Goal: Complete application form

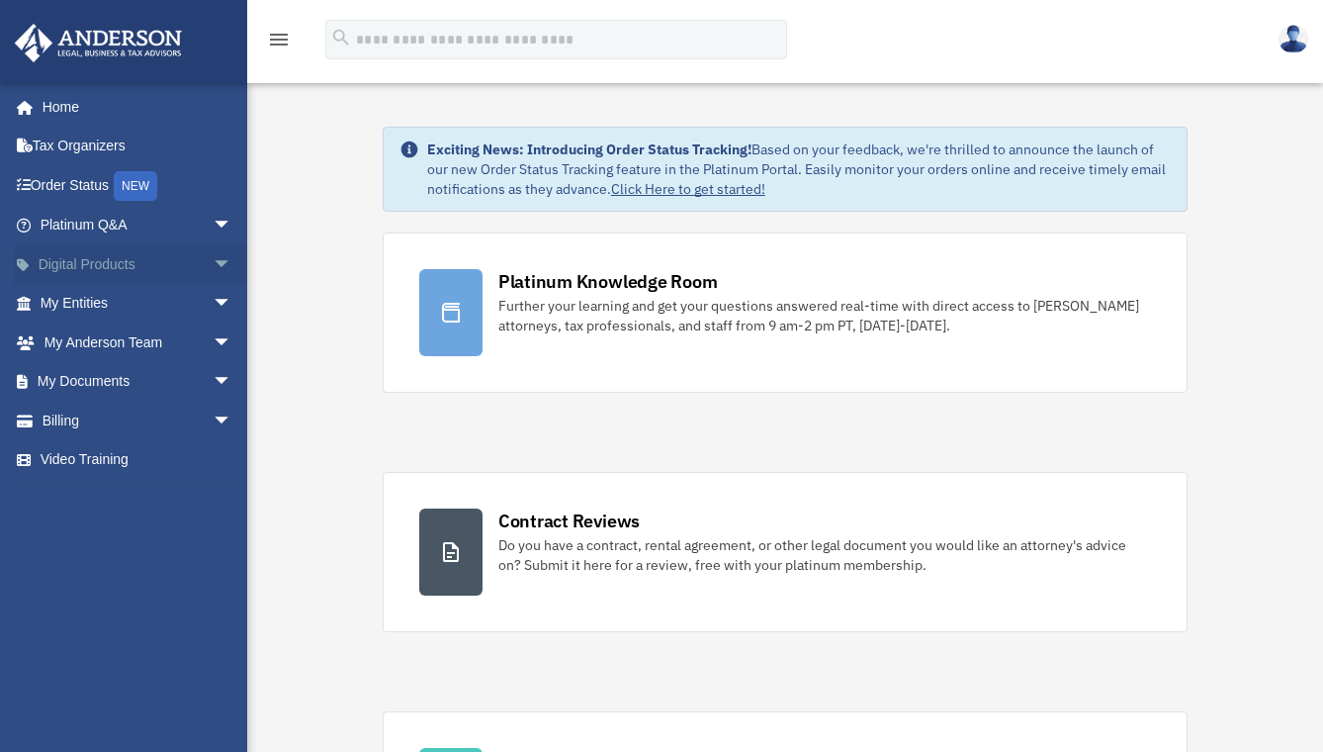
click at [89, 263] on link "Digital Products arrow_drop_down" at bounding box center [138, 264] width 248 height 40
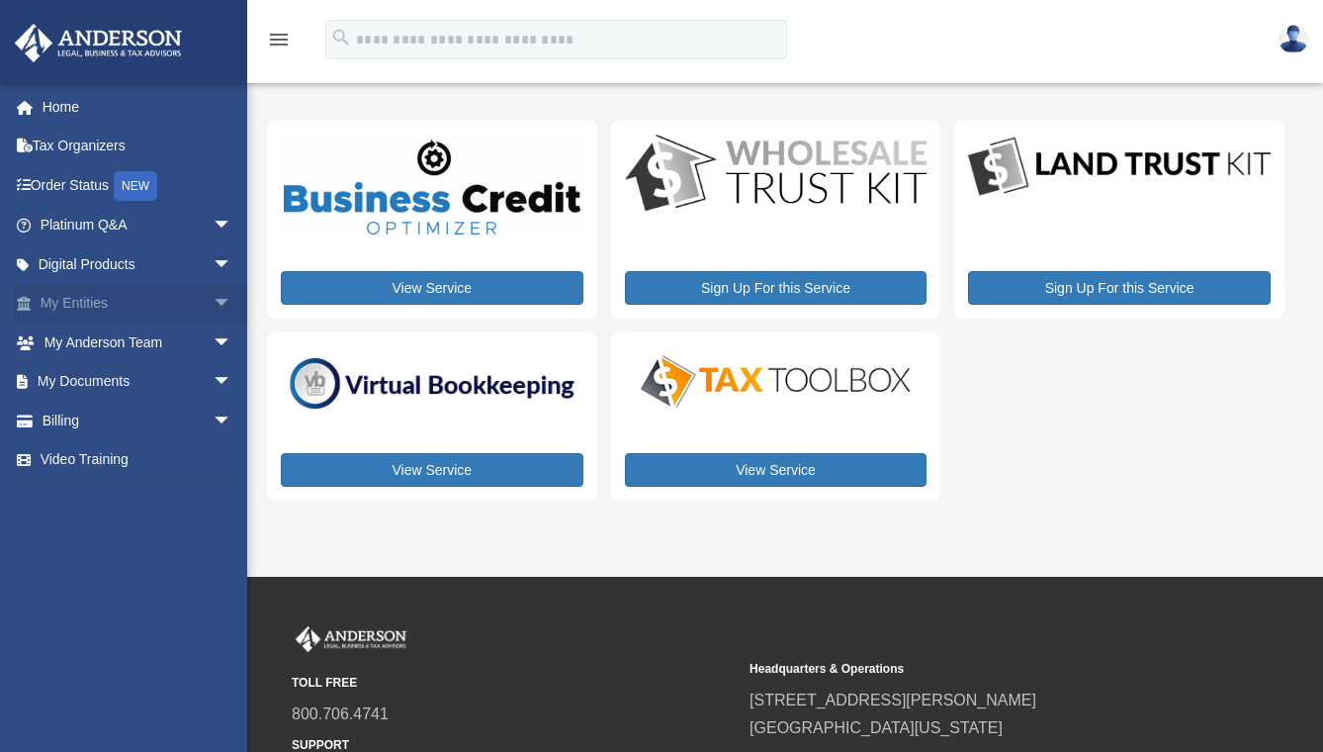
click at [213, 301] on span "arrow_drop_down" at bounding box center [233, 304] width 40 height 41
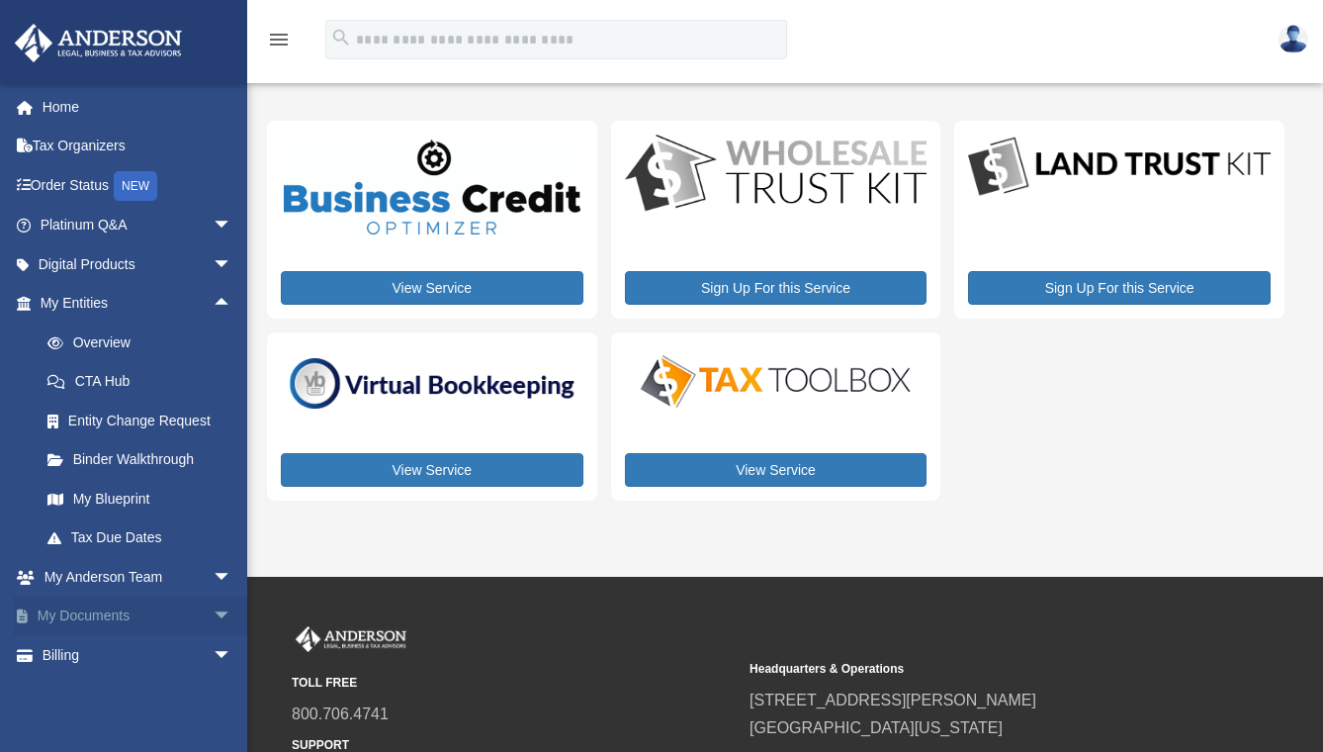
click at [213, 607] on span "arrow_drop_down" at bounding box center [233, 616] width 40 height 41
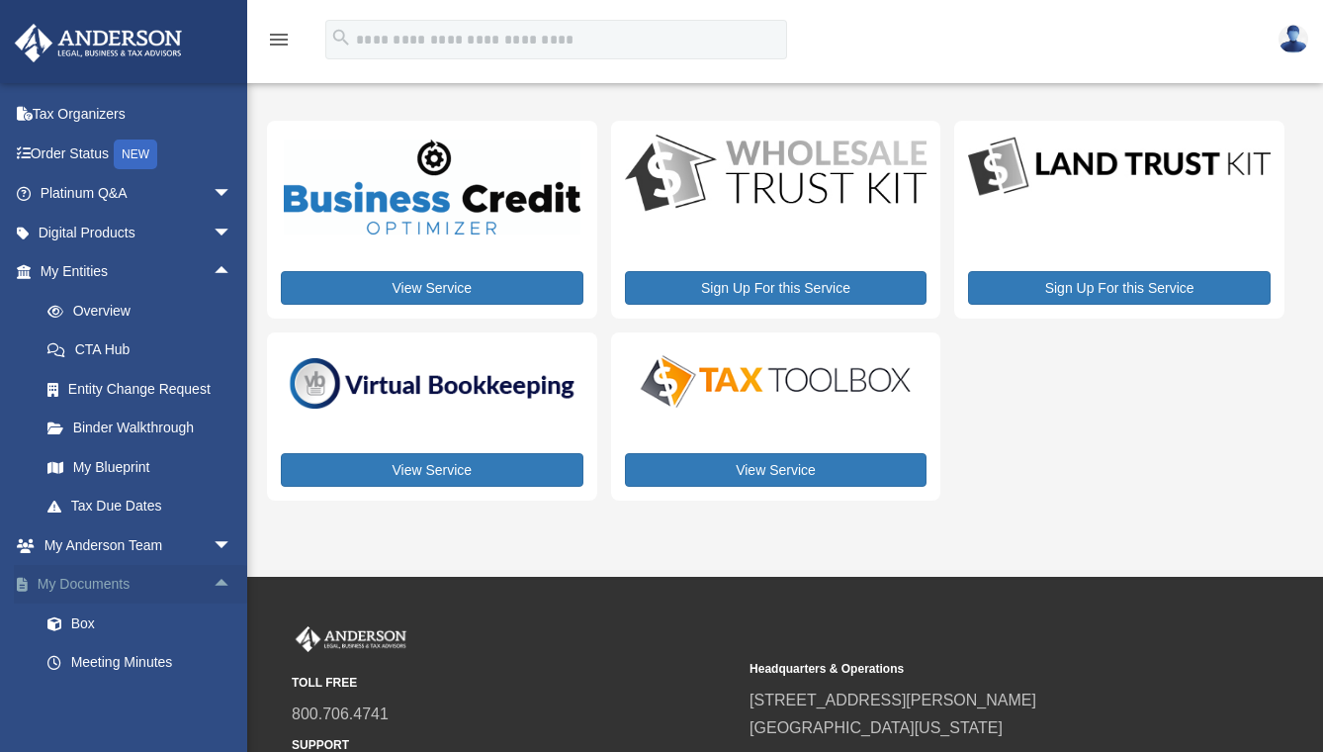
scroll to position [72, 0]
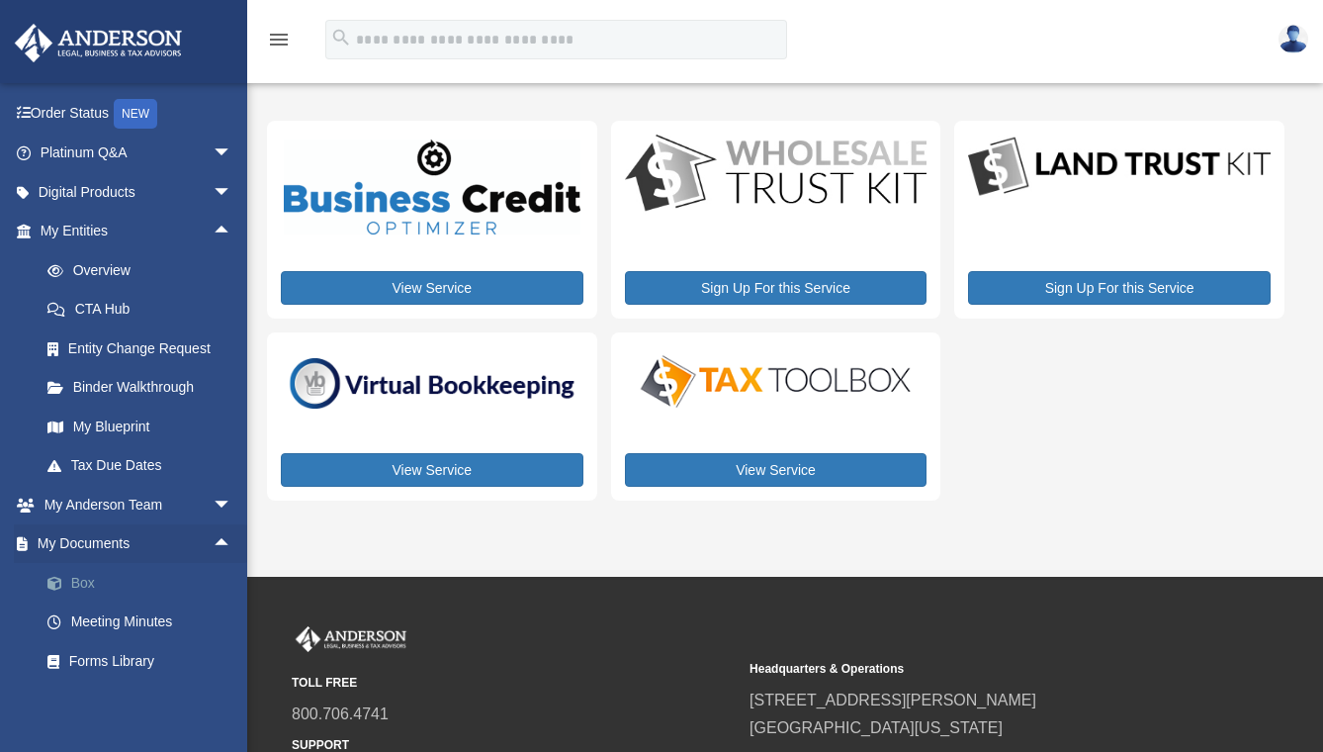
click at [87, 577] on link "Box" at bounding box center [145, 583] width 234 height 40
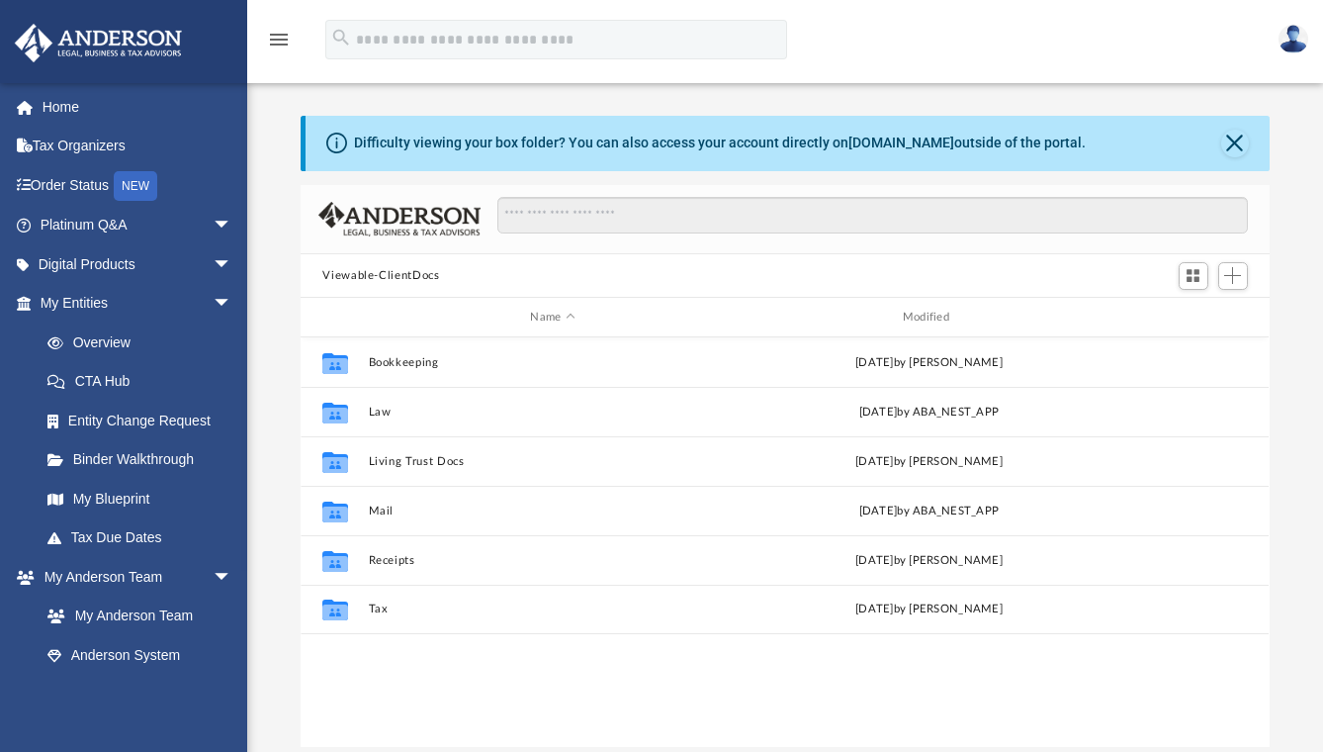
scroll to position [23, 0]
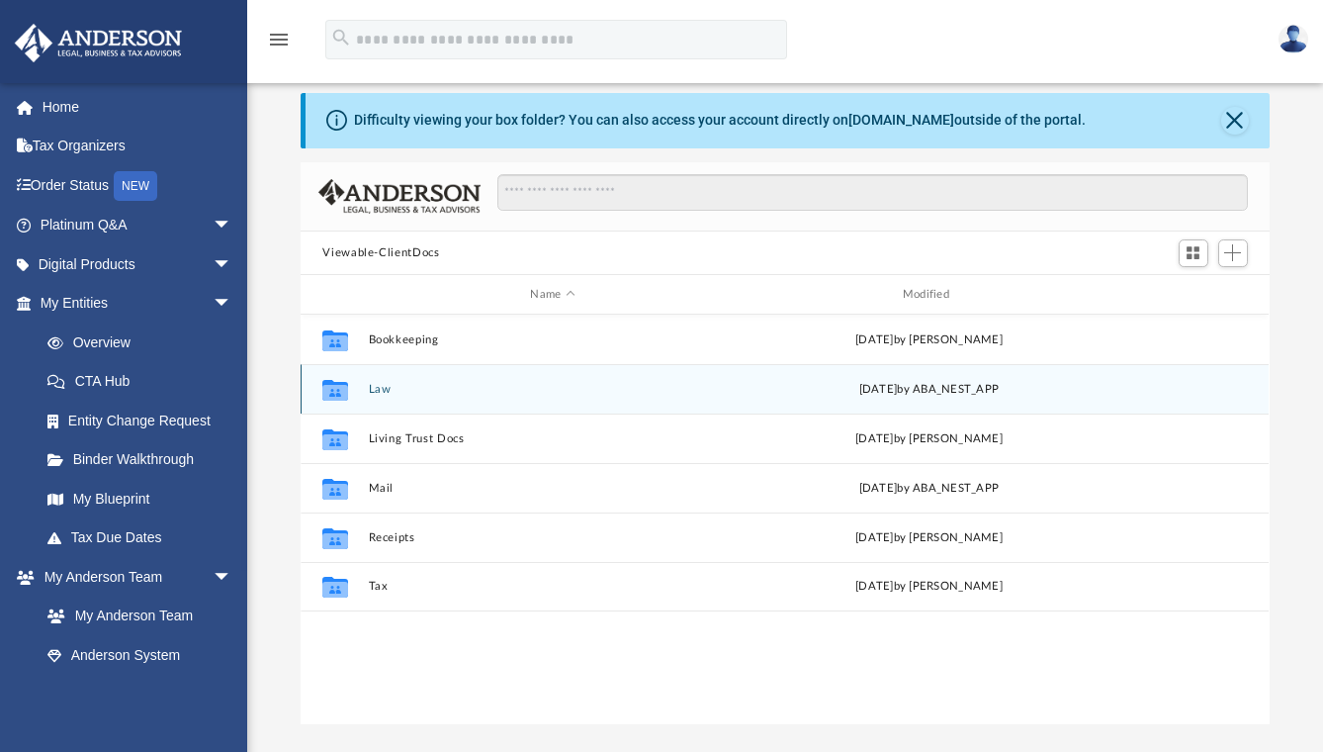
click at [383, 392] on button "Law" at bounding box center [553, 389] width 368 height 13
click at [395, 387] on button "[PERSON_NAME] Bridge, LLC" at bounding box center [553, 389] width 368 height 13
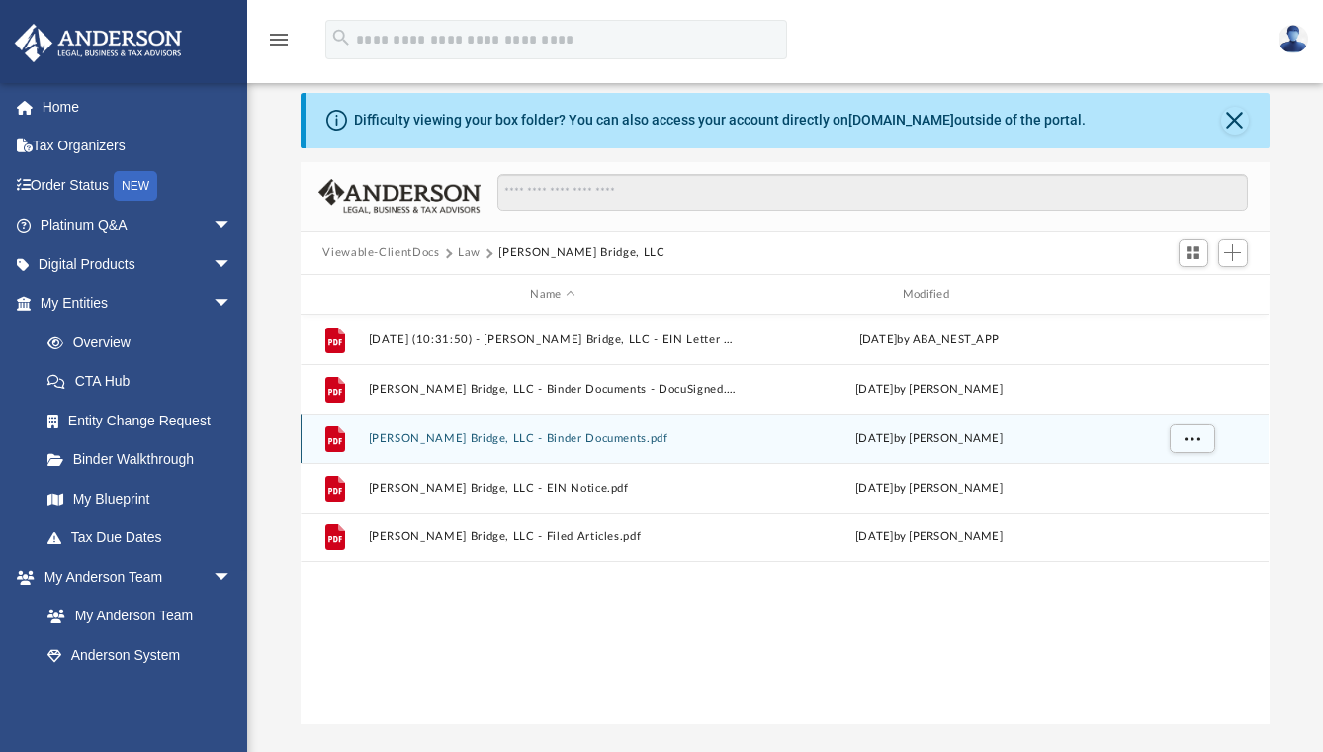
click at [434, 438] on button "[PERSON_NAME] Bridge, LLC - Binder Documents.pdf" at bounding box center [553, 438] width 368 height 13
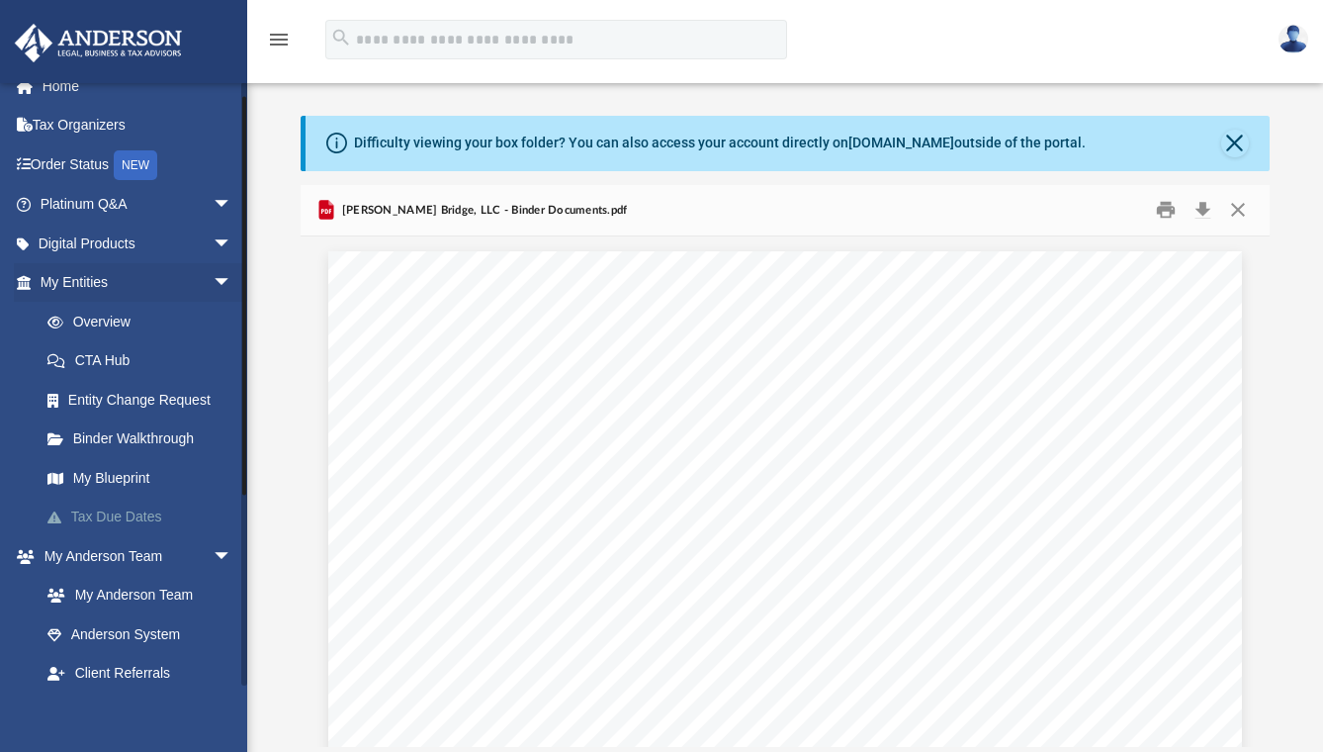
scroll to position [62, 0]
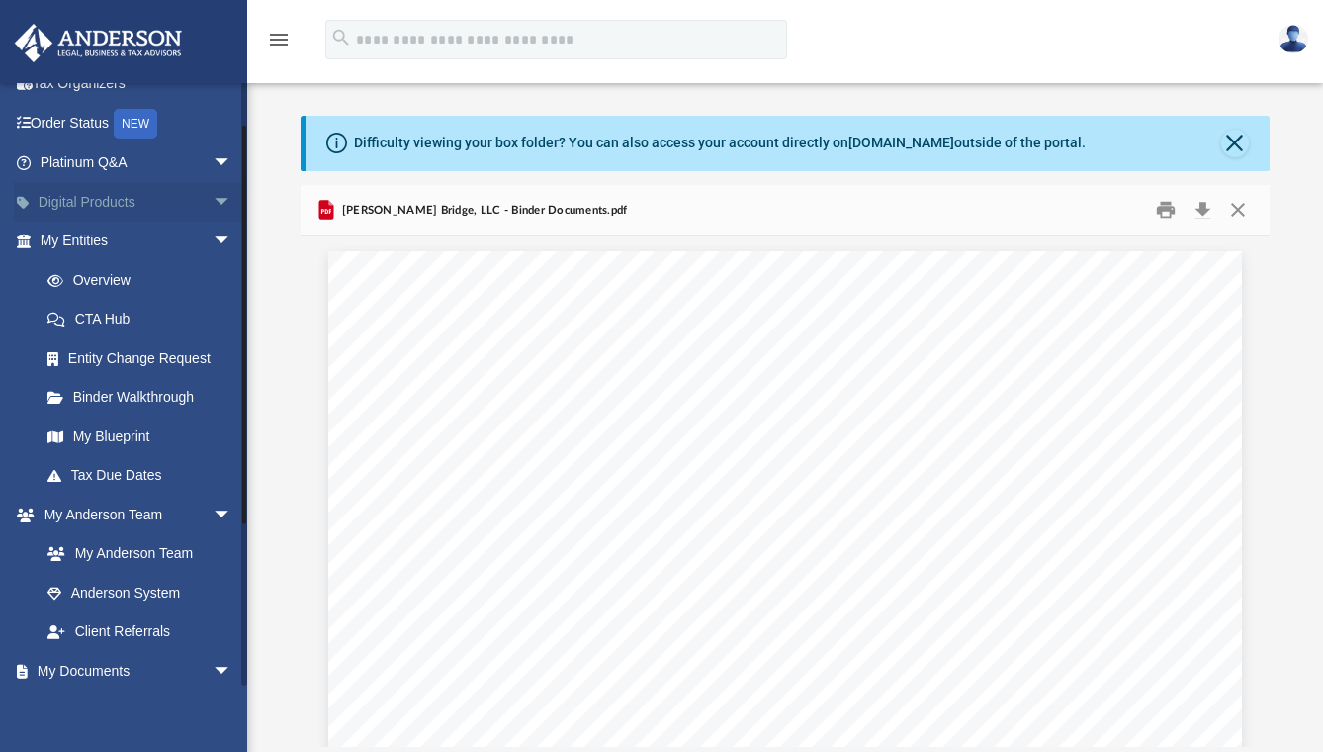
click at [213, 194] on span "arrow_drop_down" at bounding box center [233, 202] width 40 height 41
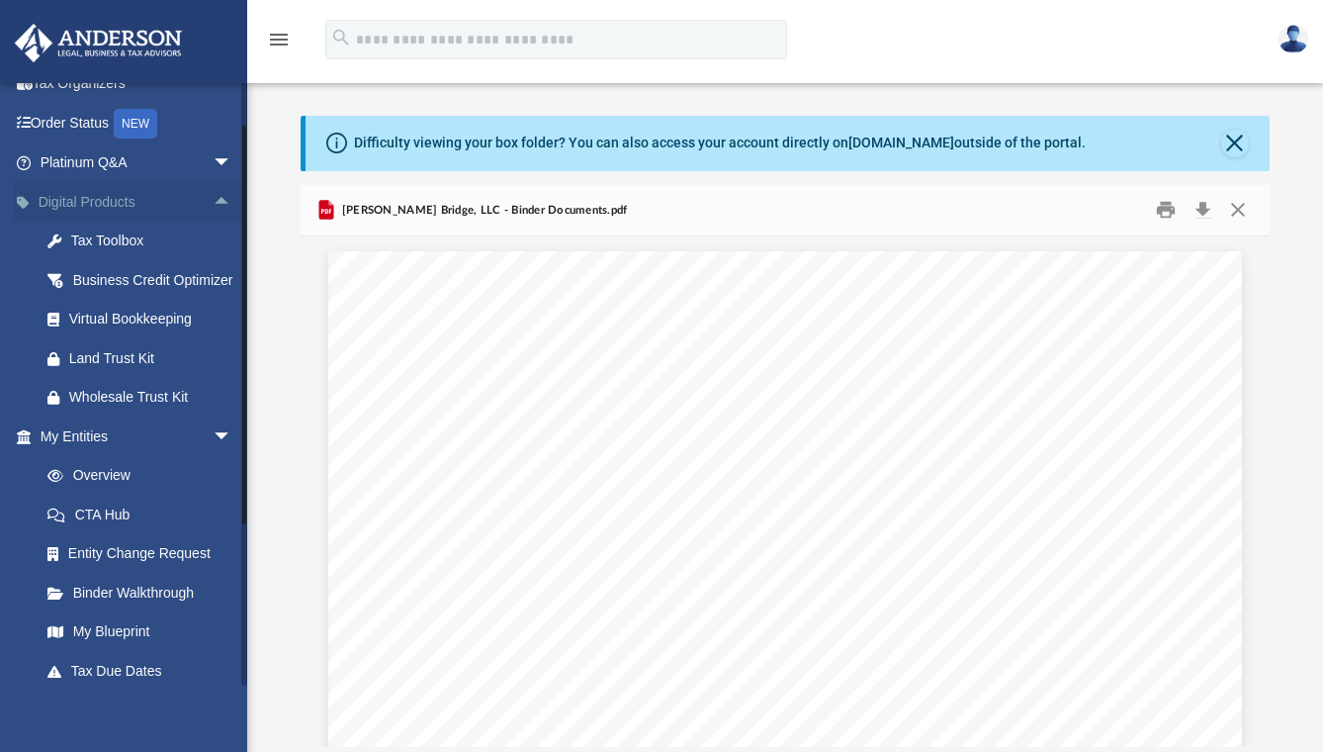
click at [213, 198] on span "arrow_drop_up" at bounding box center [233, 202] width 40 height 41
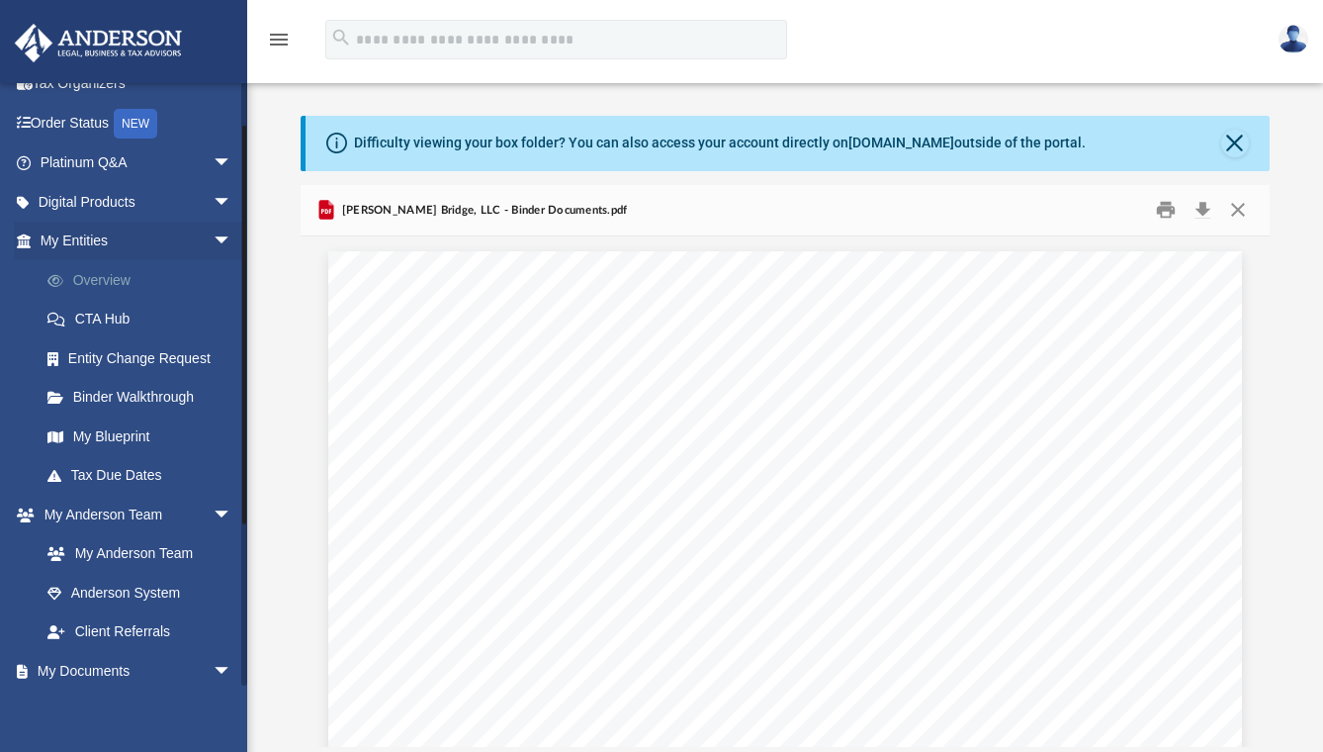
click at [109, 277] on link "Overview" at bounding box center [145, 280] width 234 height 40
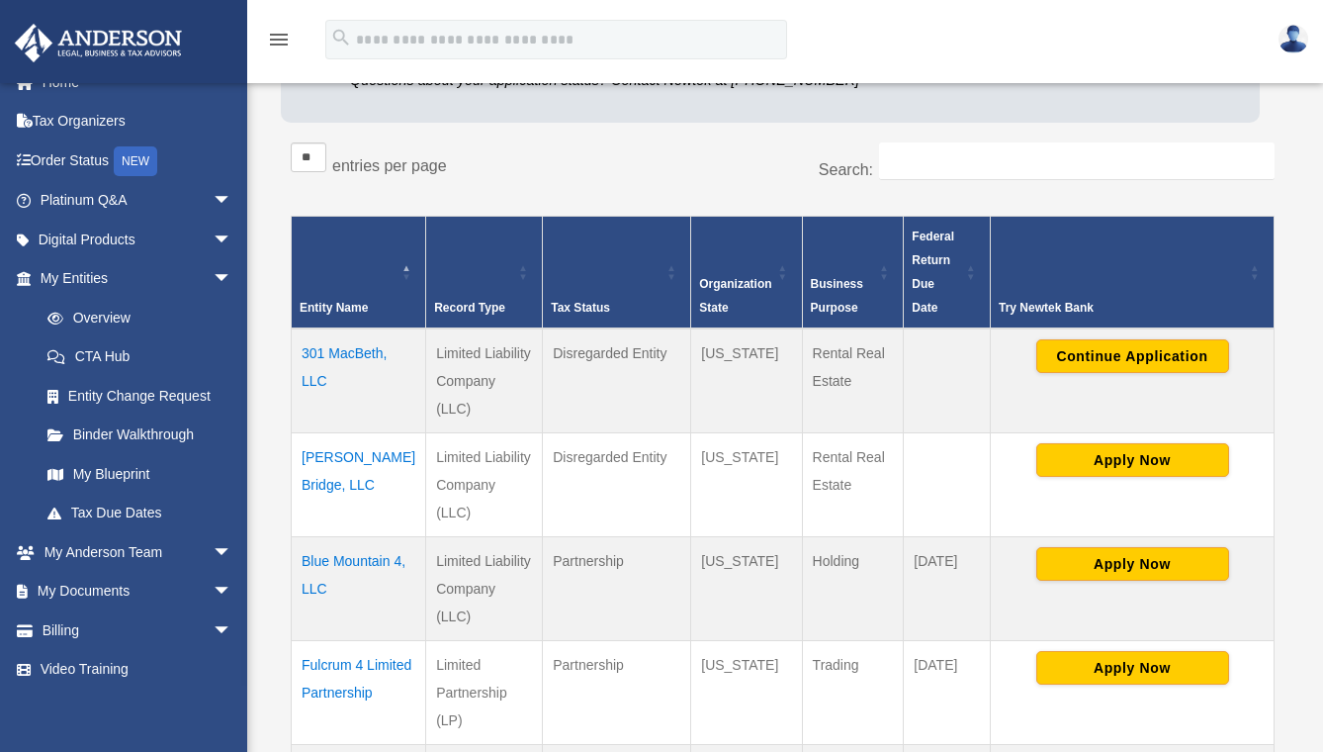
scroll to position [312, 0]
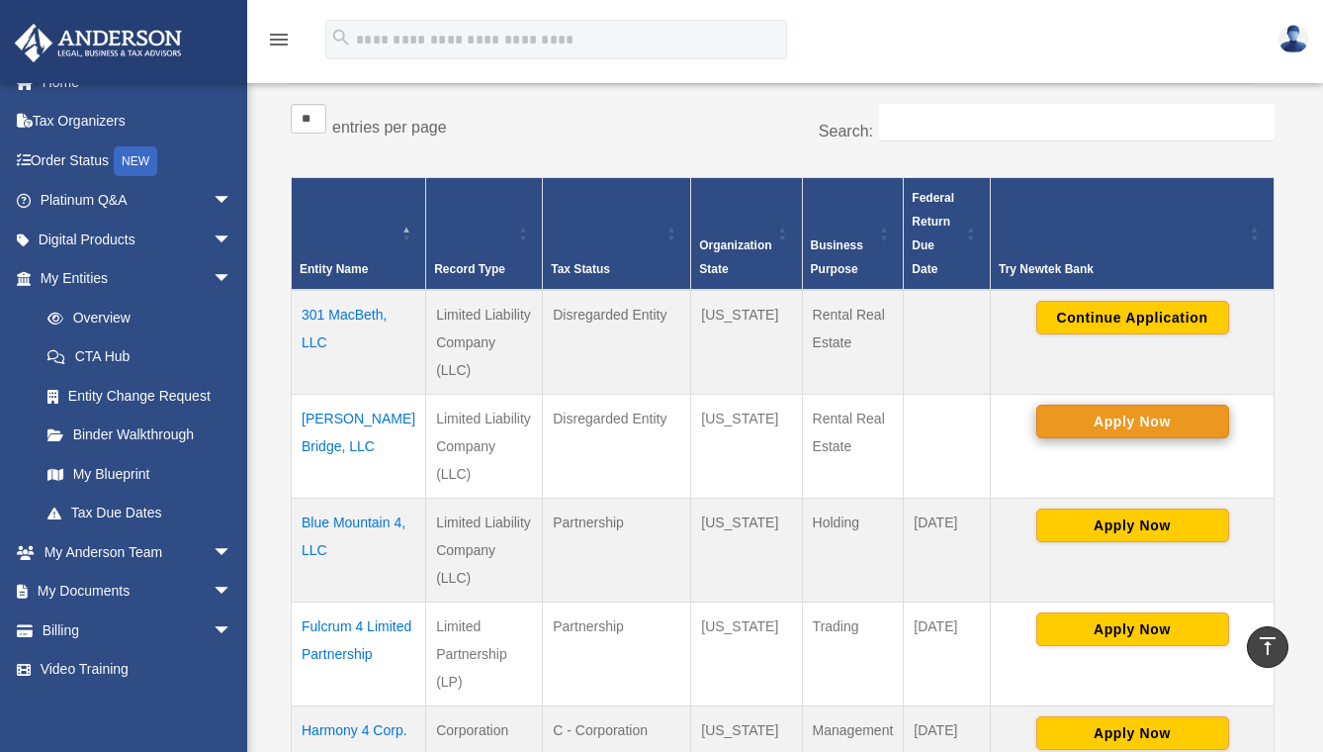
click at [1090, 404] on button "Apply Now" at bounding box center [1132, 421] width 193 height 34
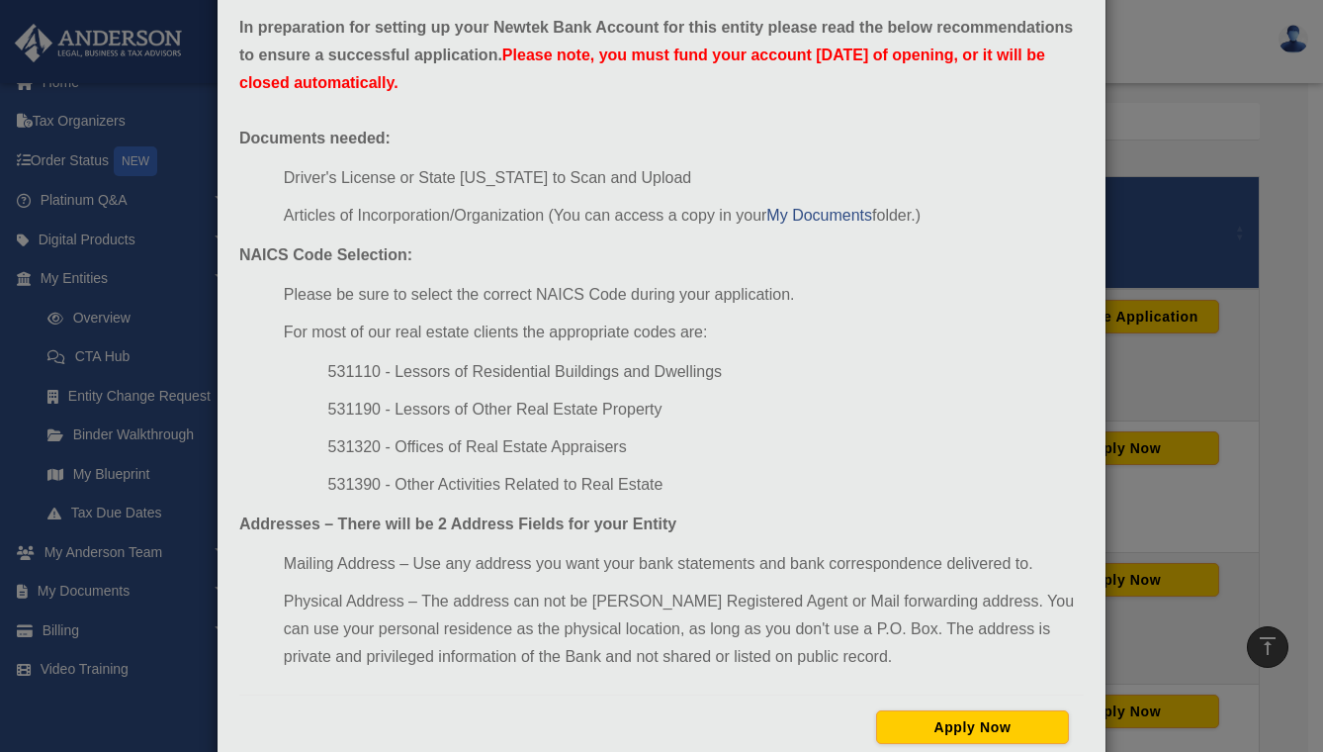
scroll to position [26, 0]
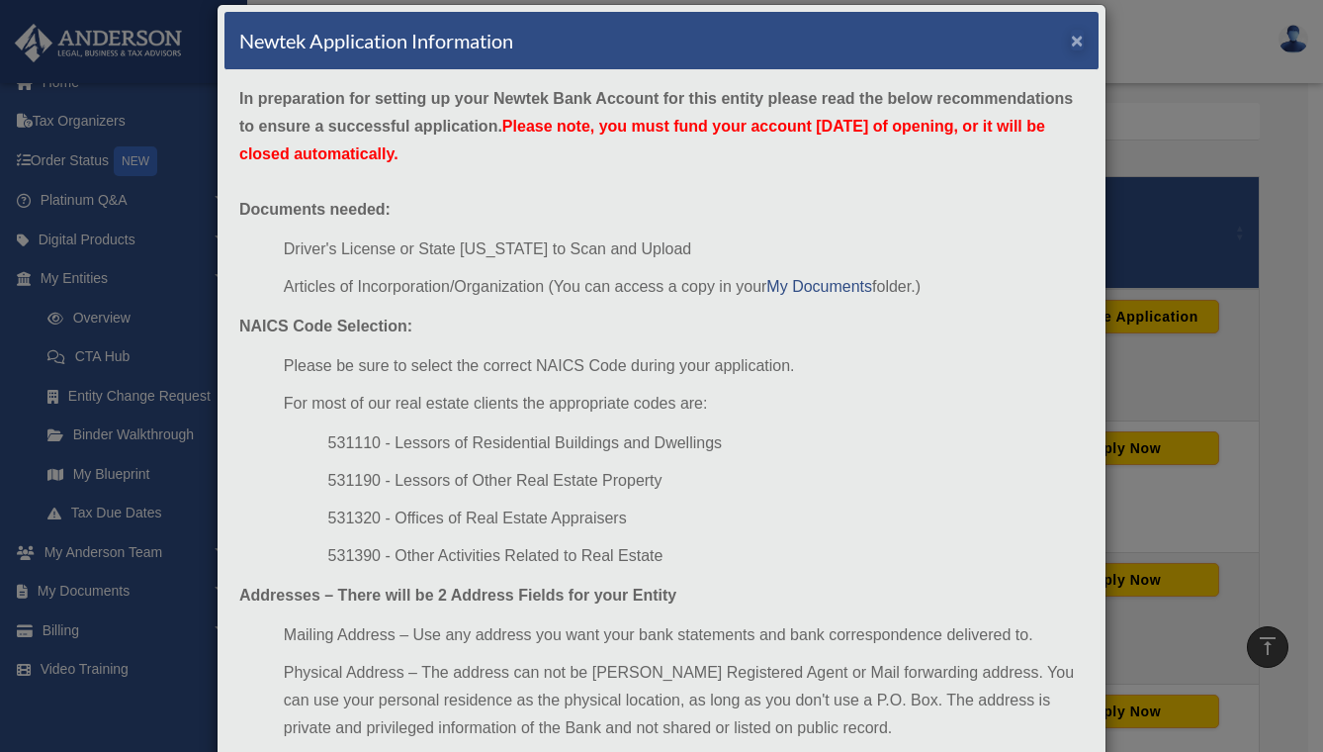
click at [1072, 39] on button "×" at bounding box center [1077, 40] width 13 height 21
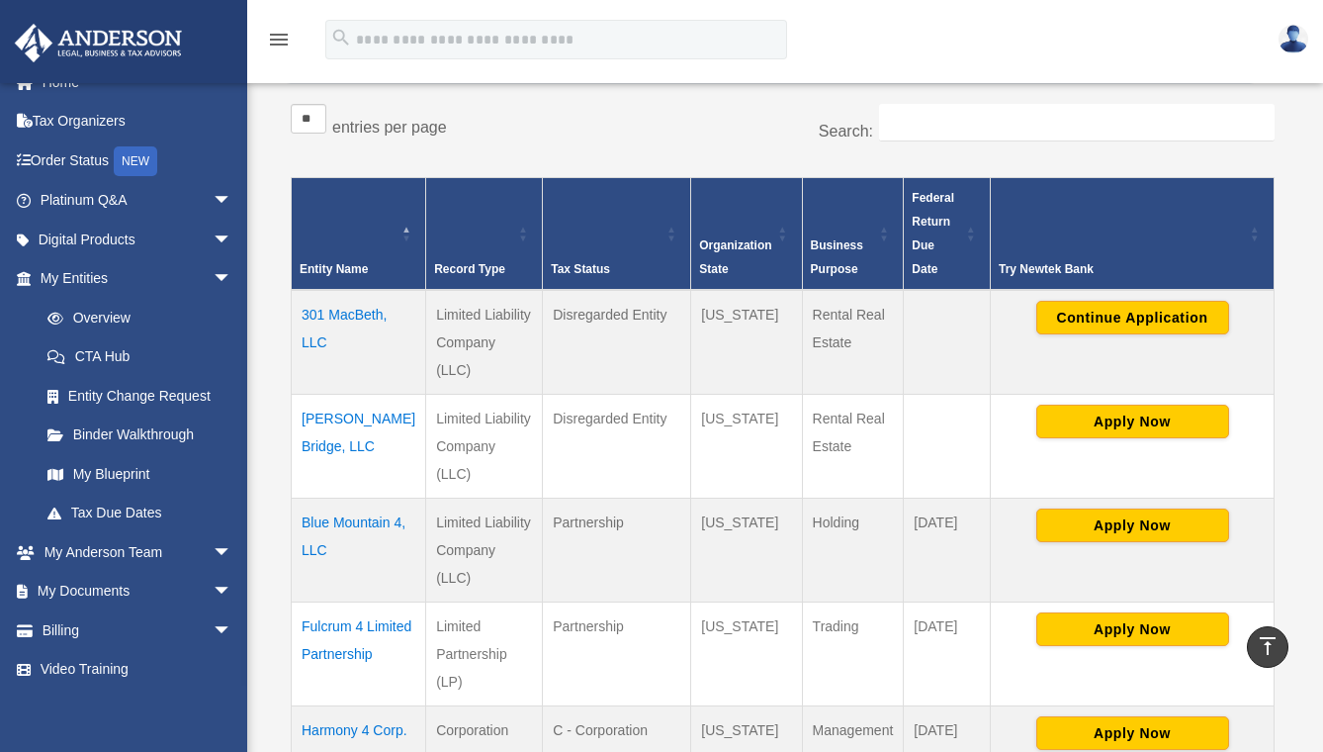
click at [334, 394] on td "[PERSON_NAME] Bridge, LLC" at bounding box center [359, 446] width 134 height 104
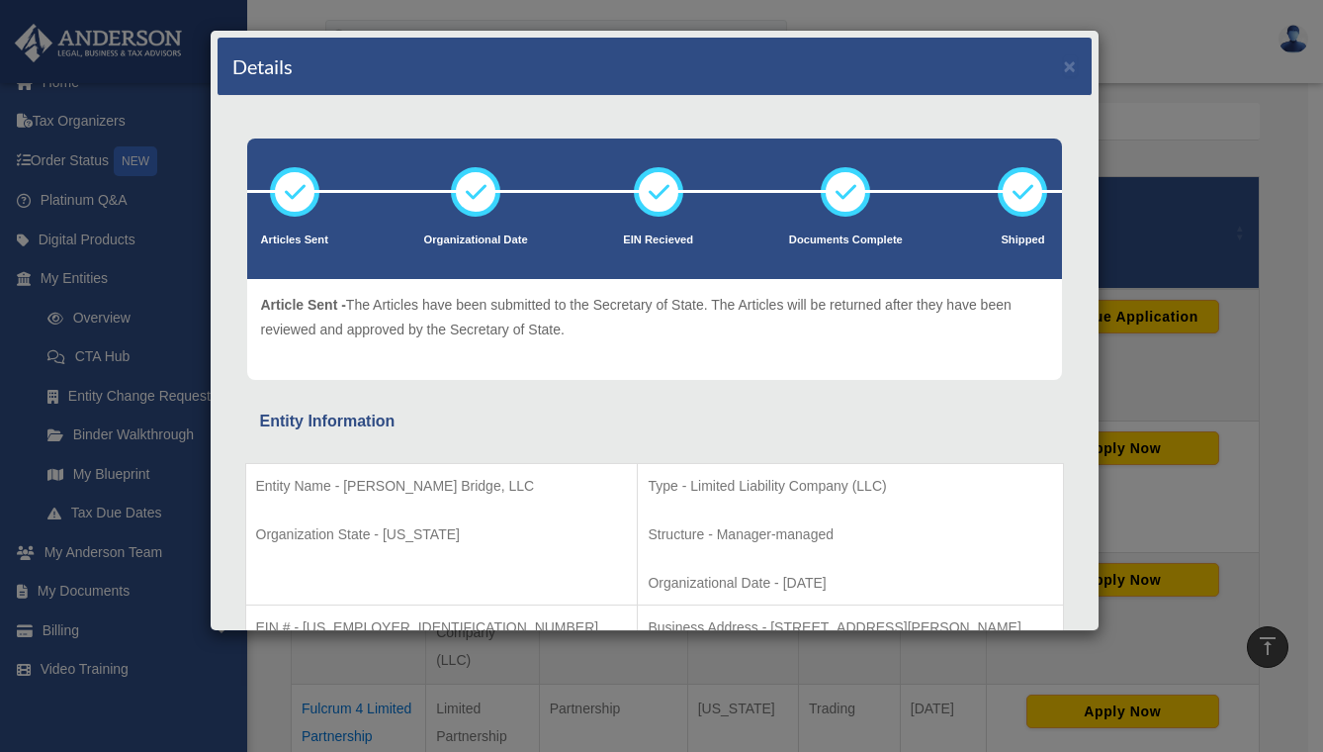
scroll to position [0, 0]
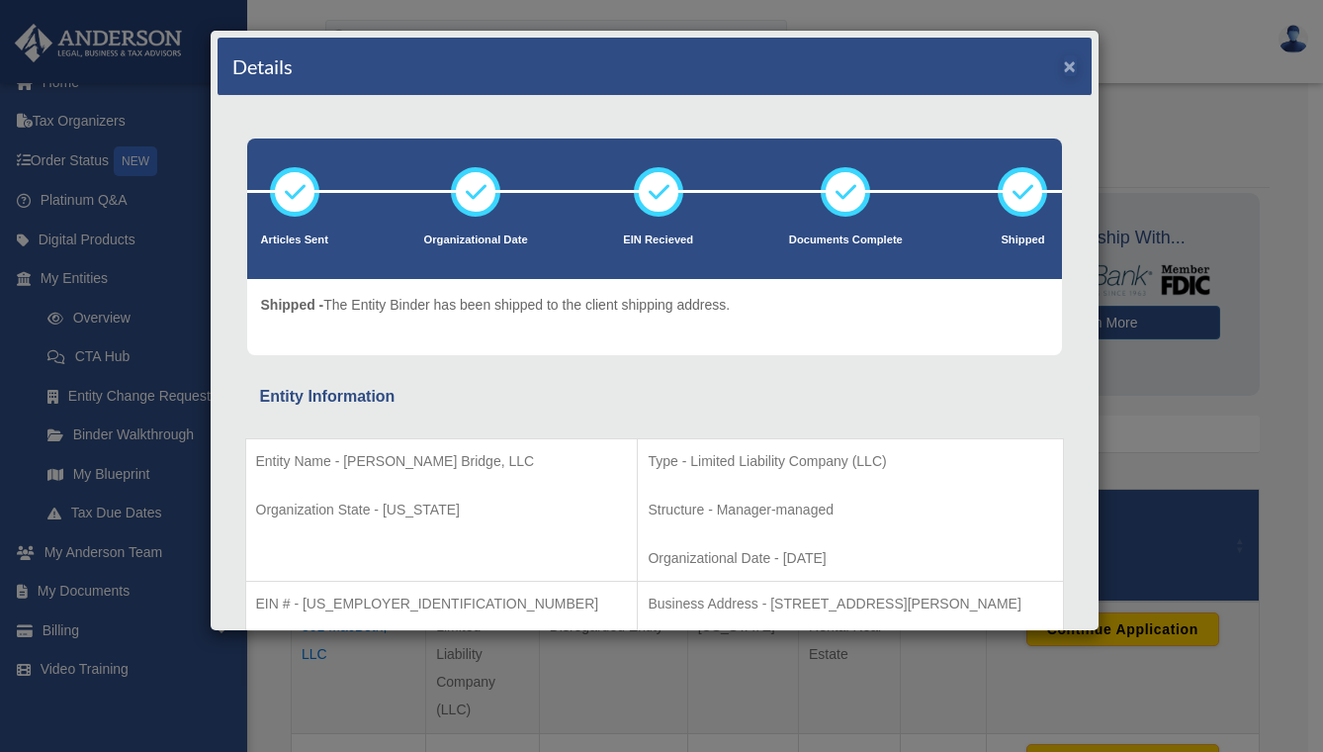
click at [1064, 65] on button "×" at bounding box center [1070, 65] width 13 height 21
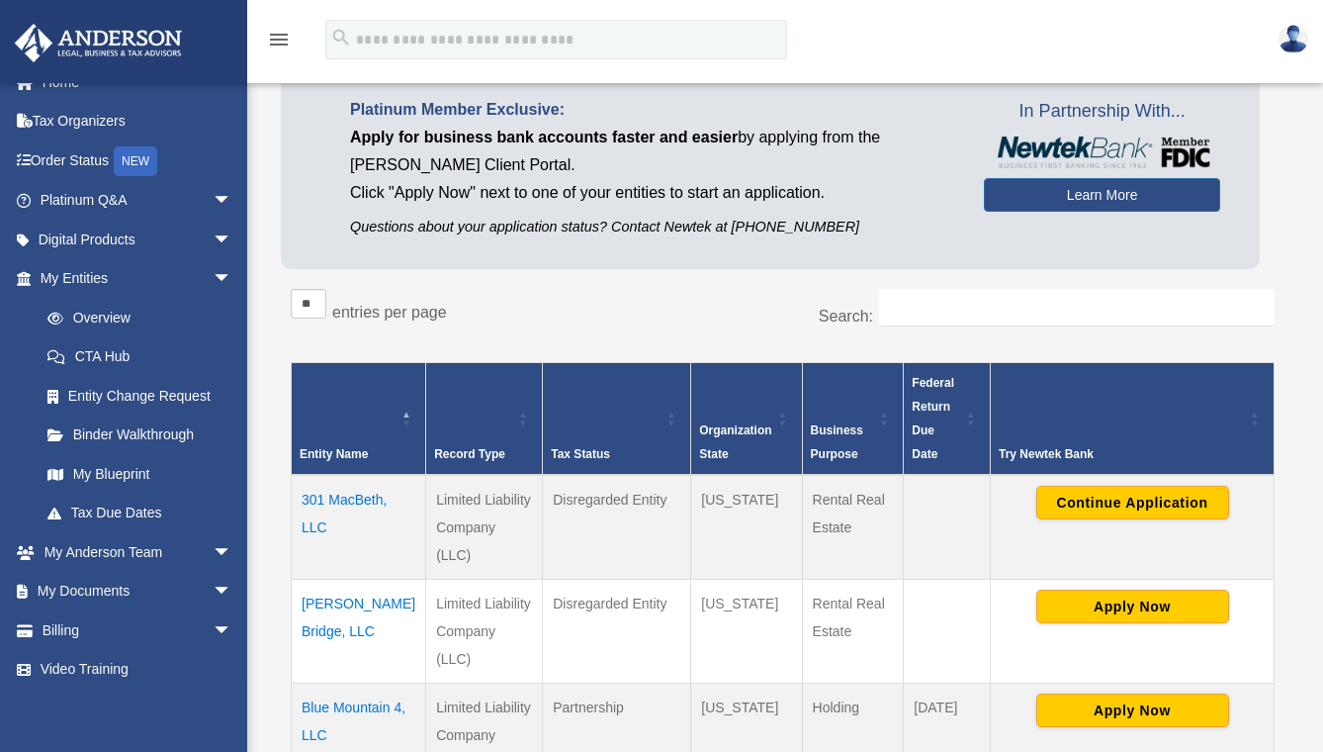
scroll to position [226, 0]
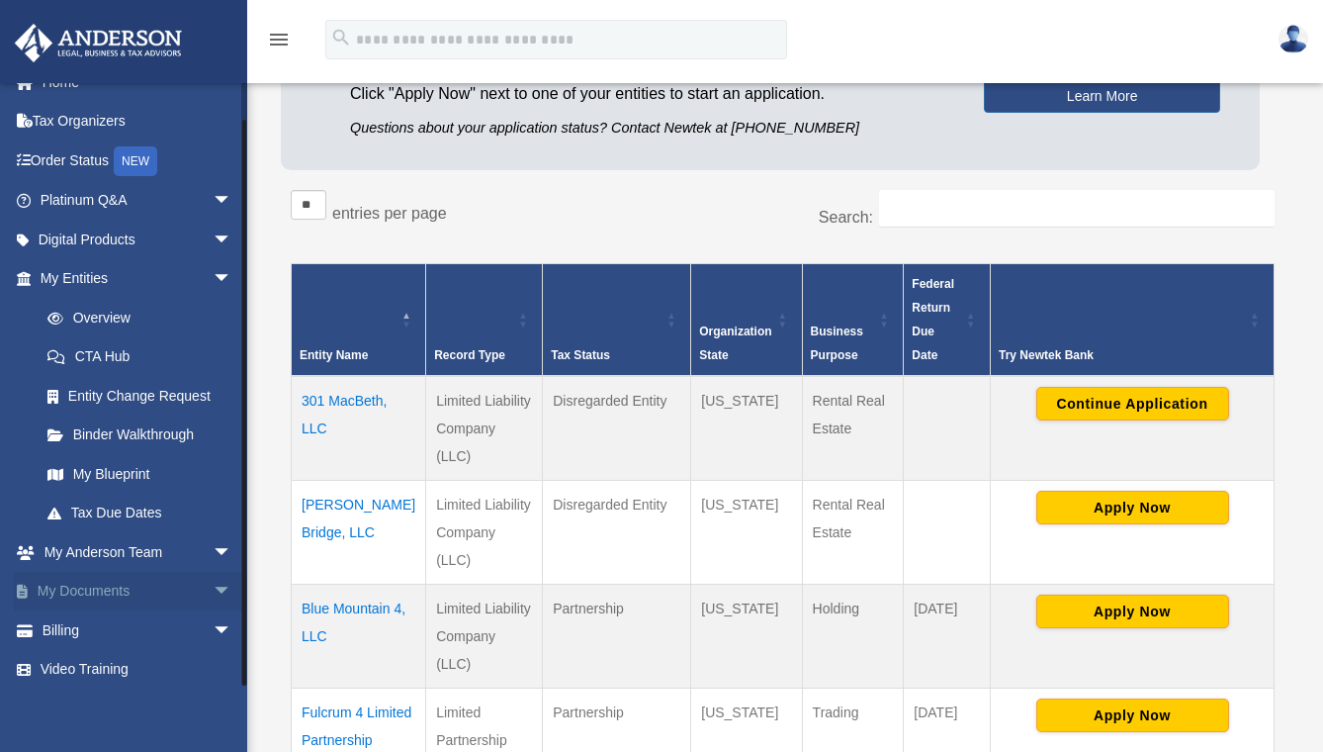
click at [213, 582] on span "arrow_drop_down" at bounding box center [233, 592] width 40 height 41
click at [77, 622] on link "Box" at bounding box center [145, 630] width 234 height 40
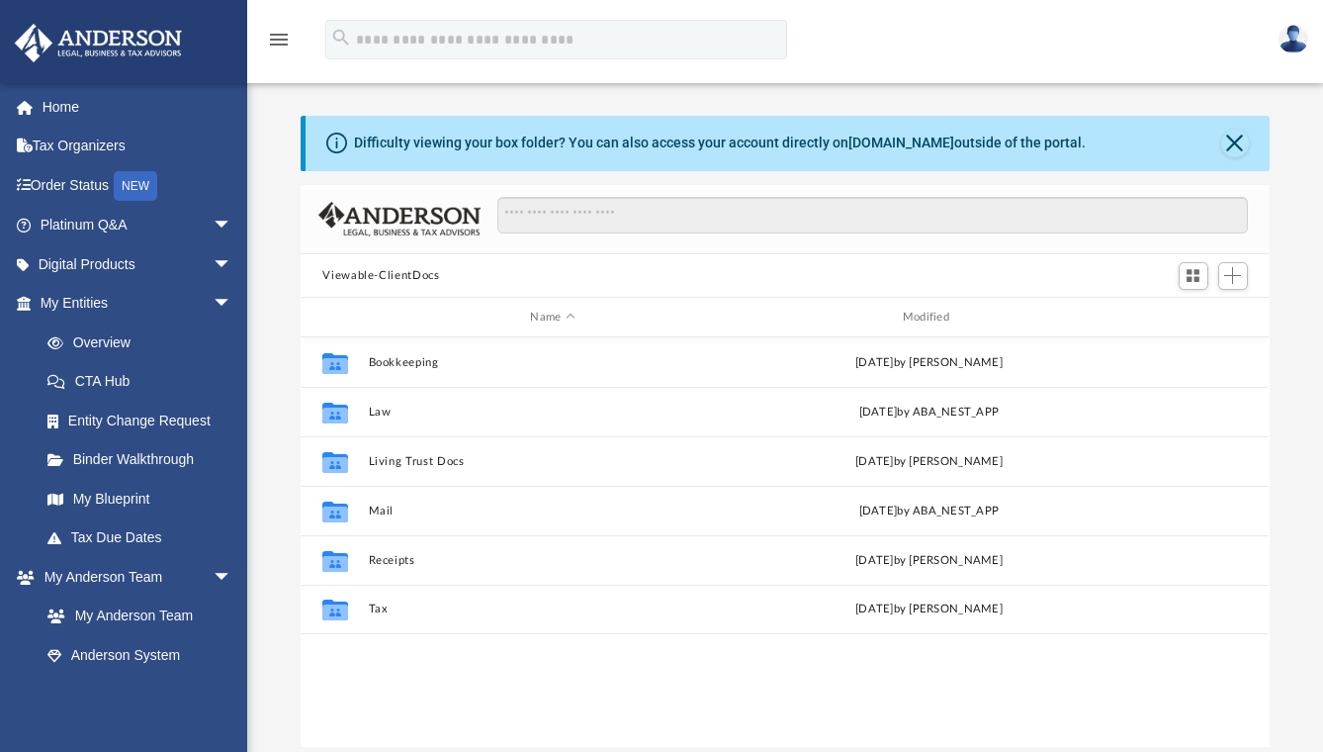
scroll to position [435, 953]
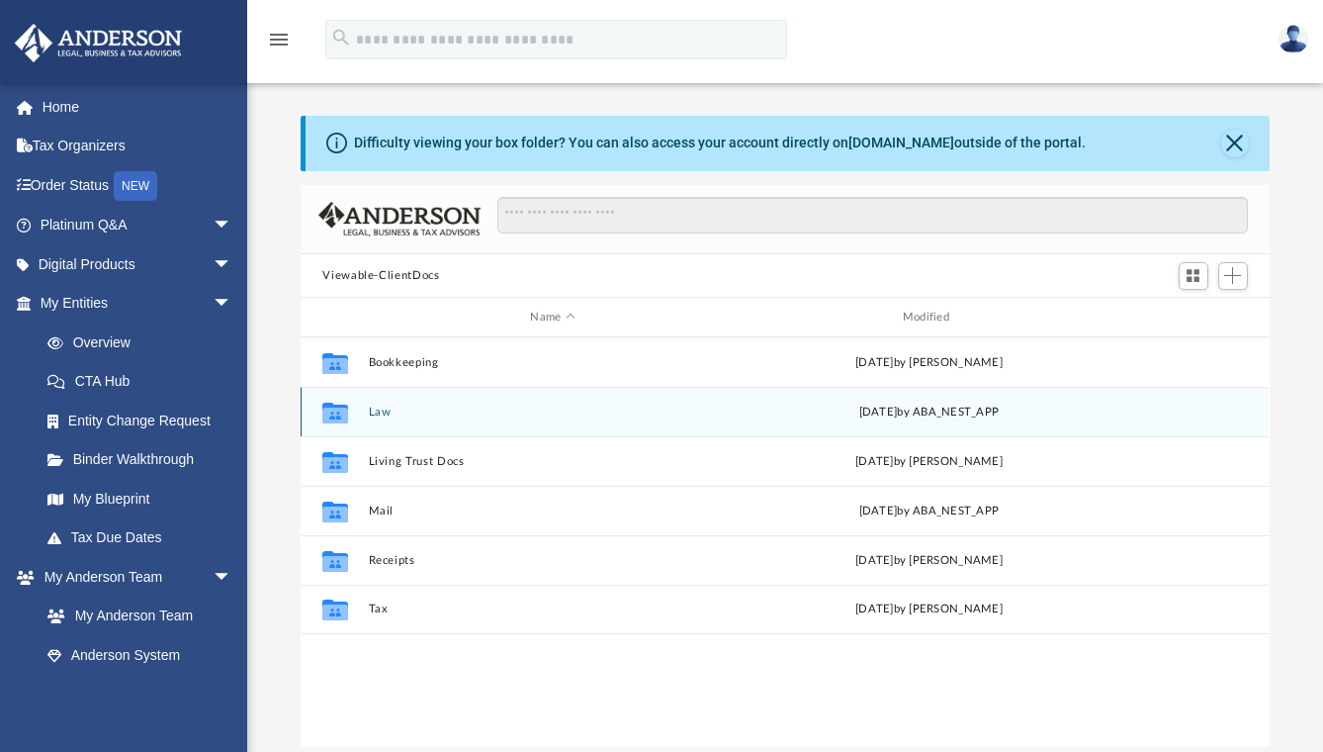
click at [375, 413] on button "Law" at bounding box center [553, 411] width 368 height 13
click at [375, 413] on button "[PERSON_NAME] Bridge, LLC" at bounding box center [553, 411] width 368 height 13
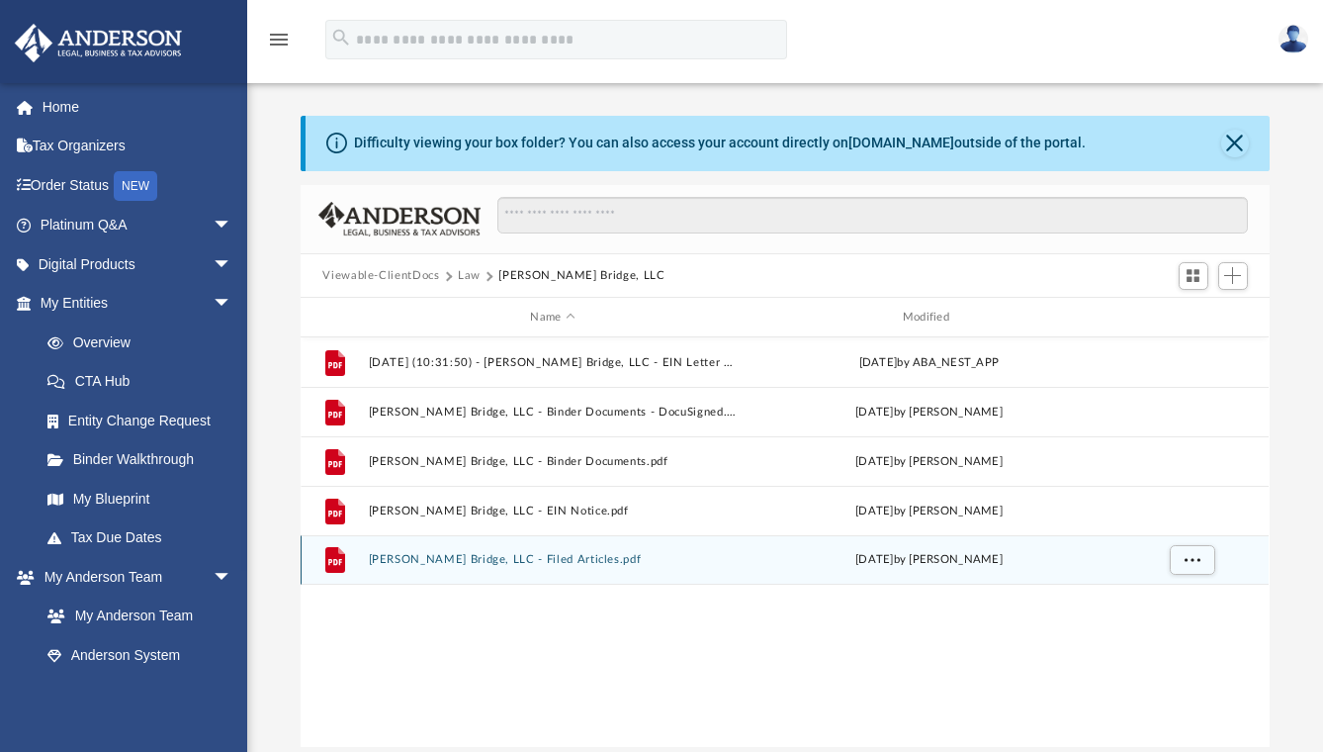
click at [408, 558] on button "Barkley Bridge, LLC - Filed Articles.pdf" at bounding box center [553, 559] width 368 height 13
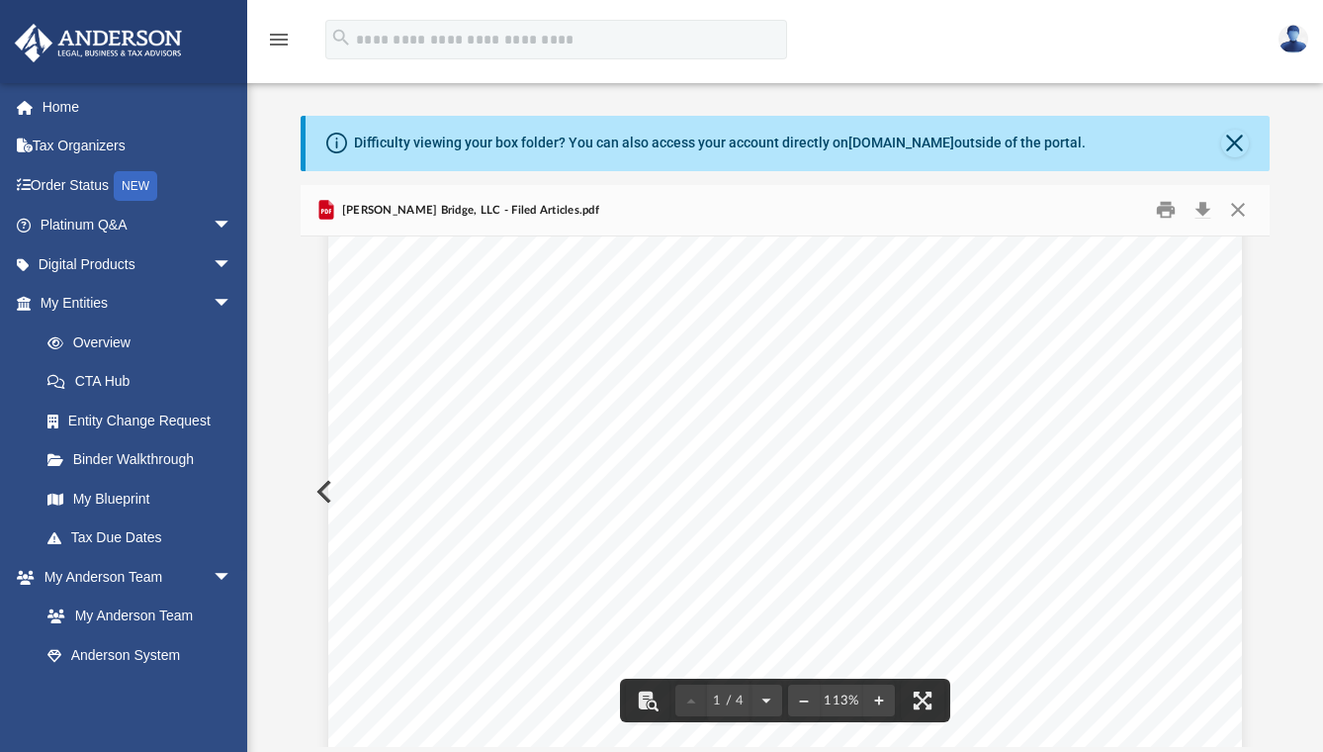
scroll to position [0, 0]
click at [1238, 213] on button "Close" at bounding box center [1238, 210] width 36 height 31
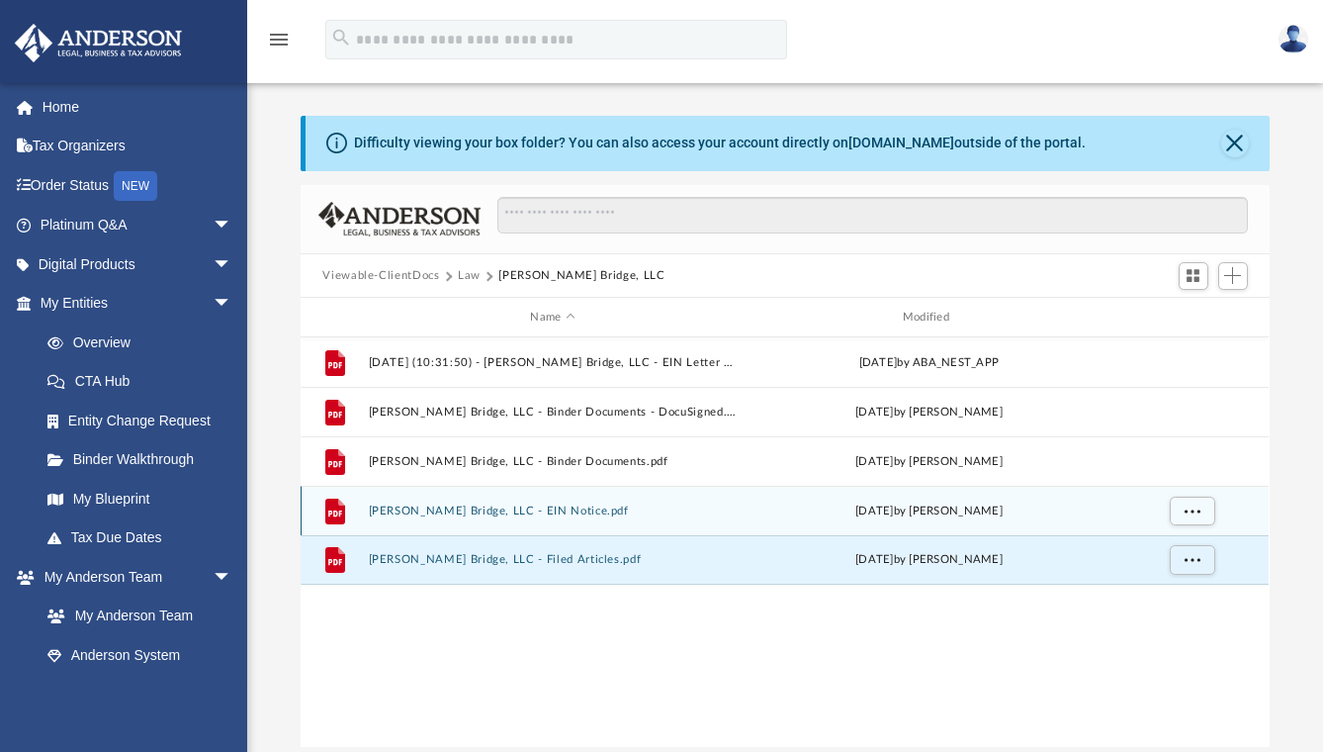
click at [500, 511] on button "Barkley Bridge, LLC - EIN Notice.pdf" at bounding box center [553, 510] width 368 height 13
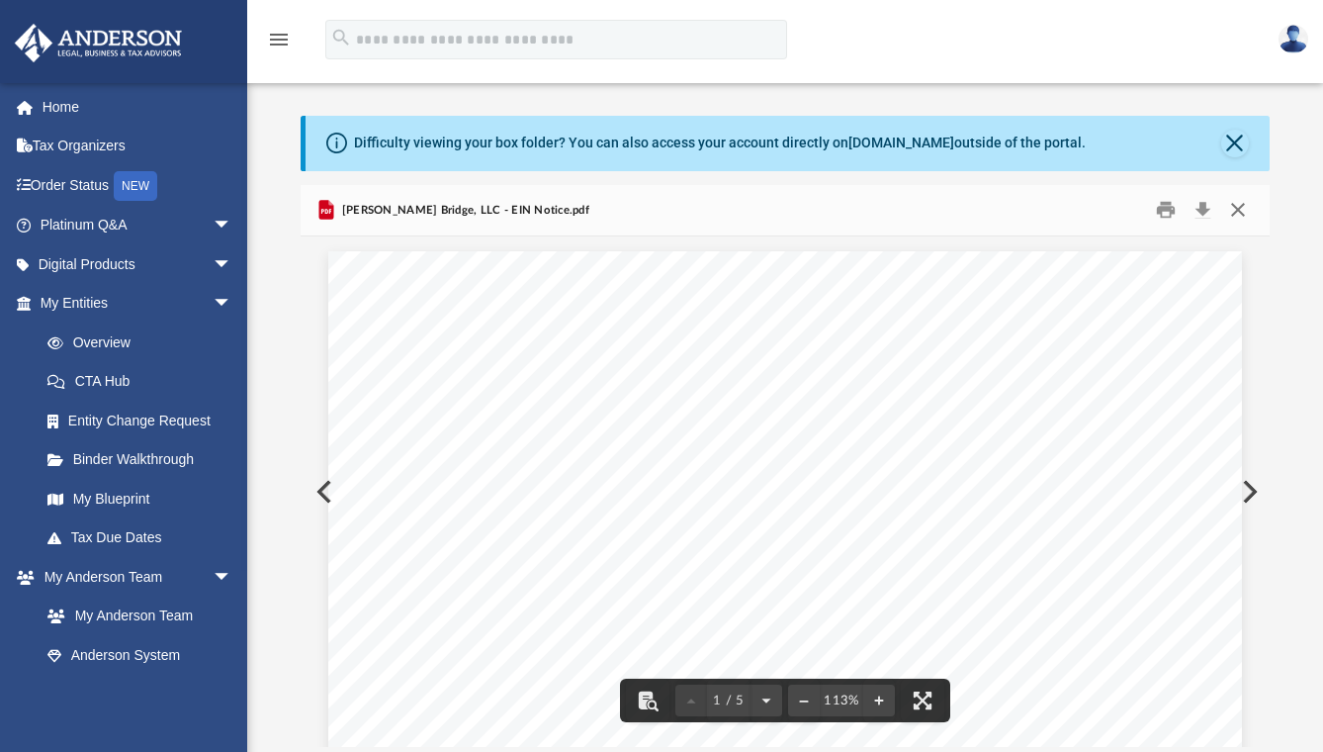
click at [1235, 209] on button "Close" at bounding box center [1238, 210] width 36 height 31
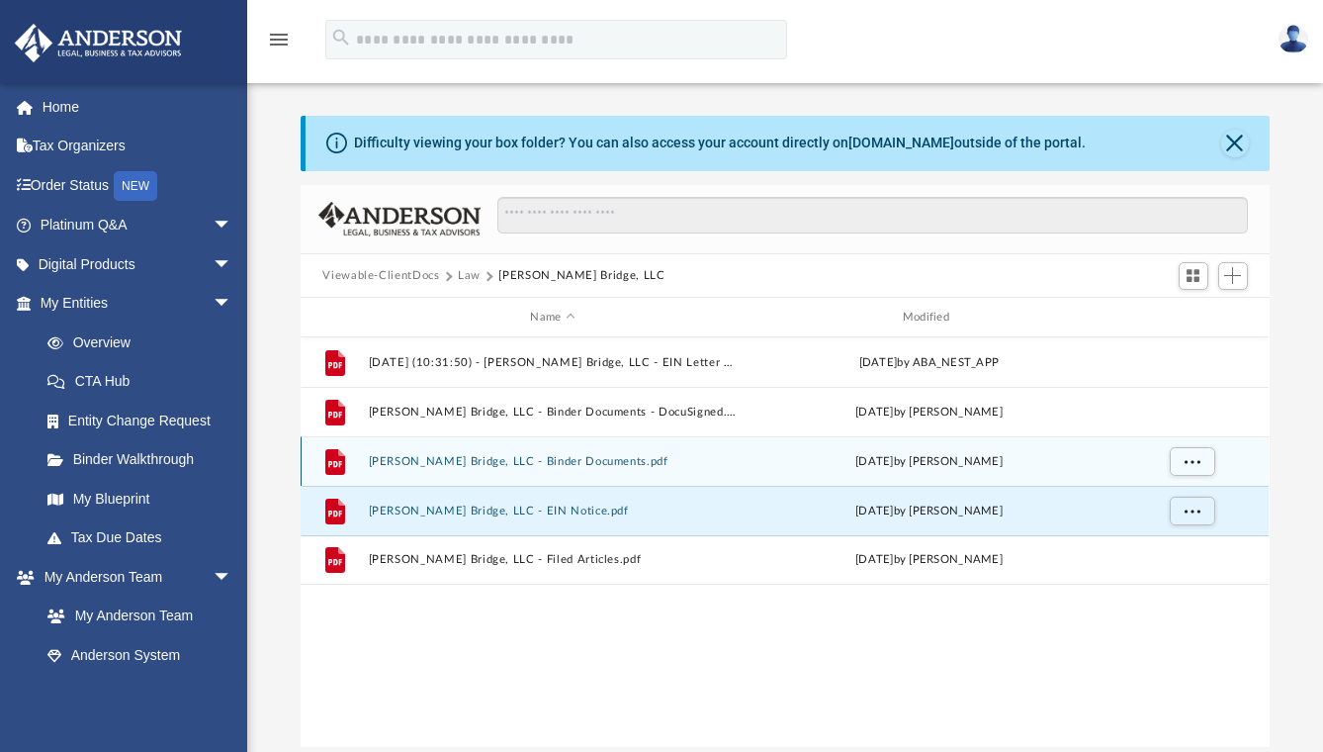
click at [566, 460] on button "Barkley Bridge, LLC - Binder Documents.pdf" at bounding box center [553, 461] width 368 height 13
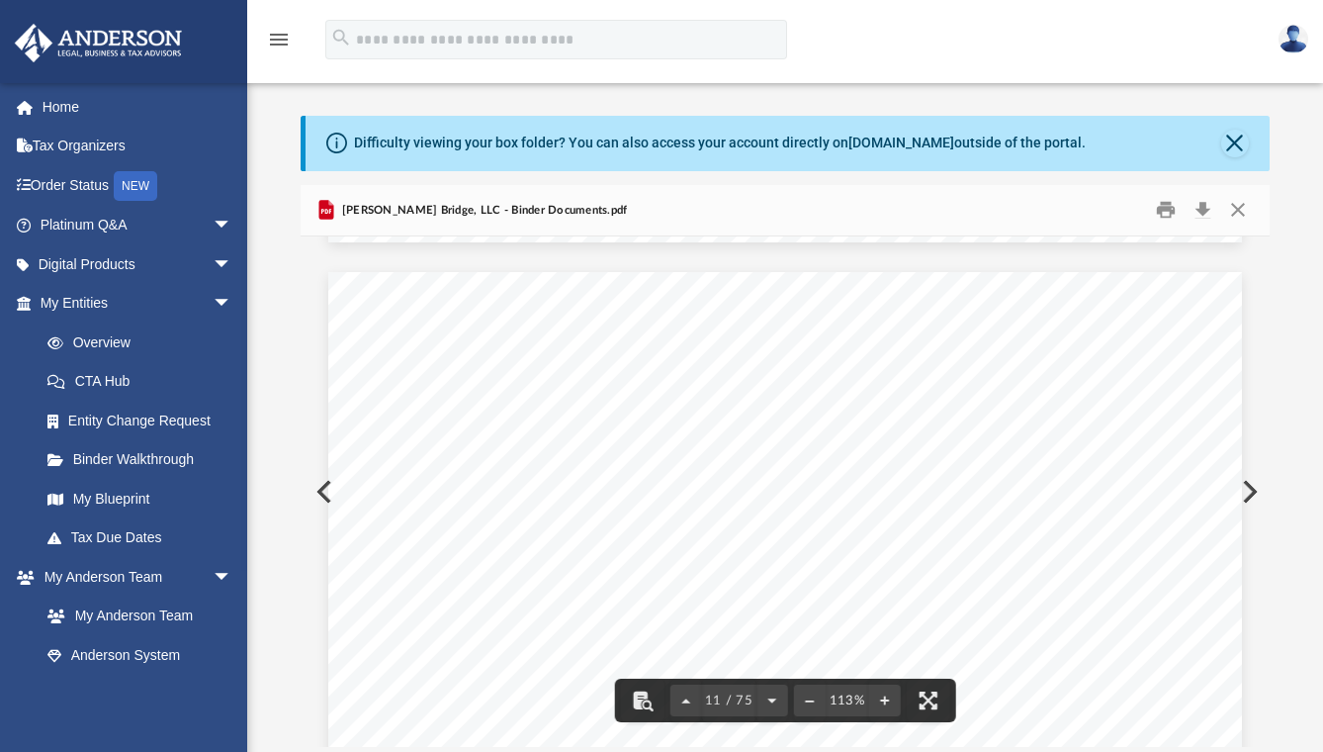
scroll to position [11535, 0]
click at [1241, 209] on button "Close" at bounding box center [1238, 210] width 36 height 31
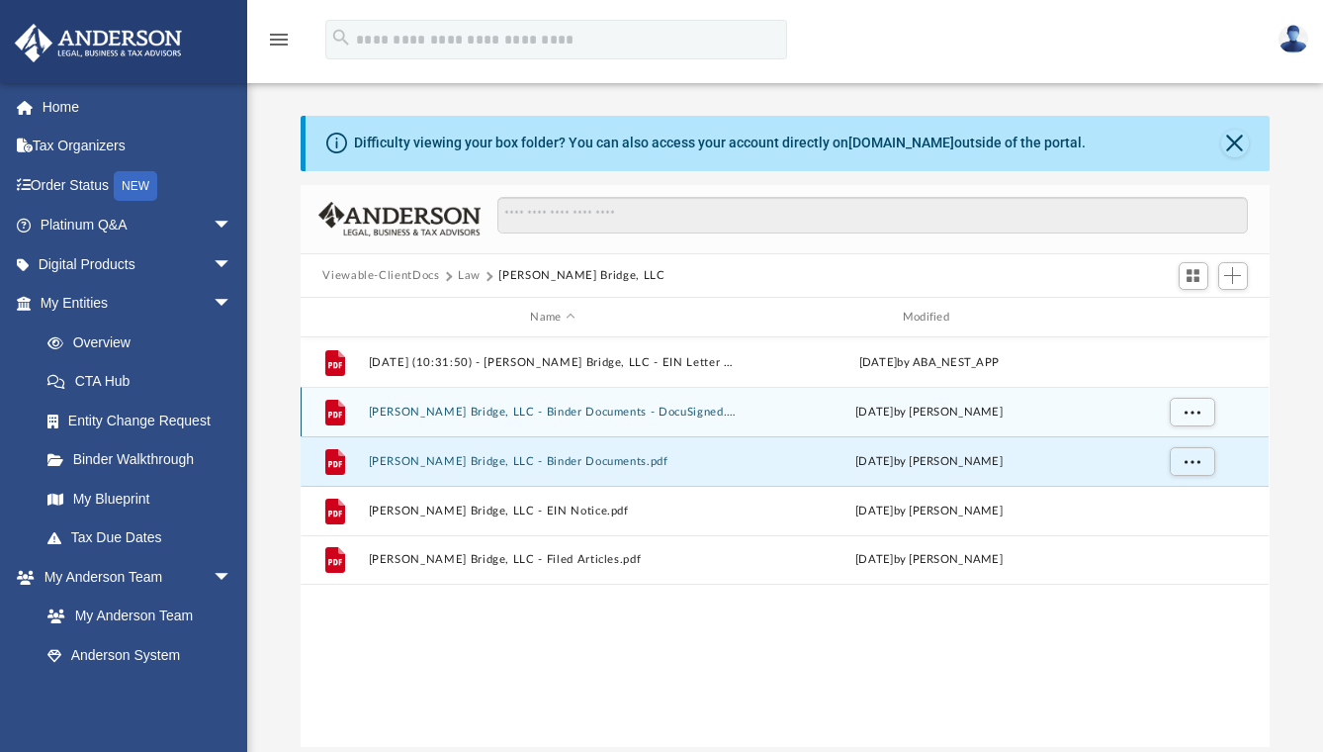
click at [551, 411] on button "Barkley Bridge, LLC - Binder Documents - DocuSigned.pdf" at bounding box center [553, 411] width 368 height 13
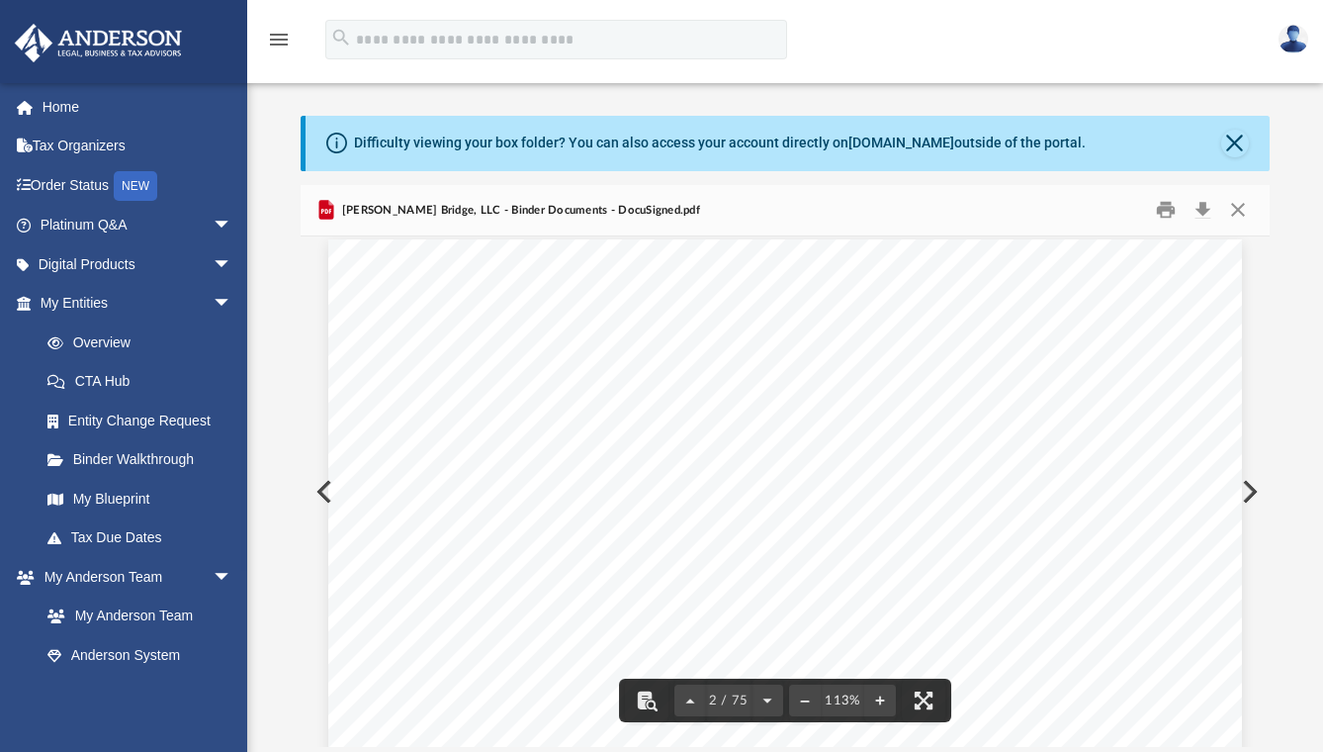
scroll to position [0, 0]
click at [315, 490] on button "Preview" at bounding box center [323, 491] width 44 height 55
click at [1242, 212] on button "Close" at bounding box center [1238, 210] width 36 height 31
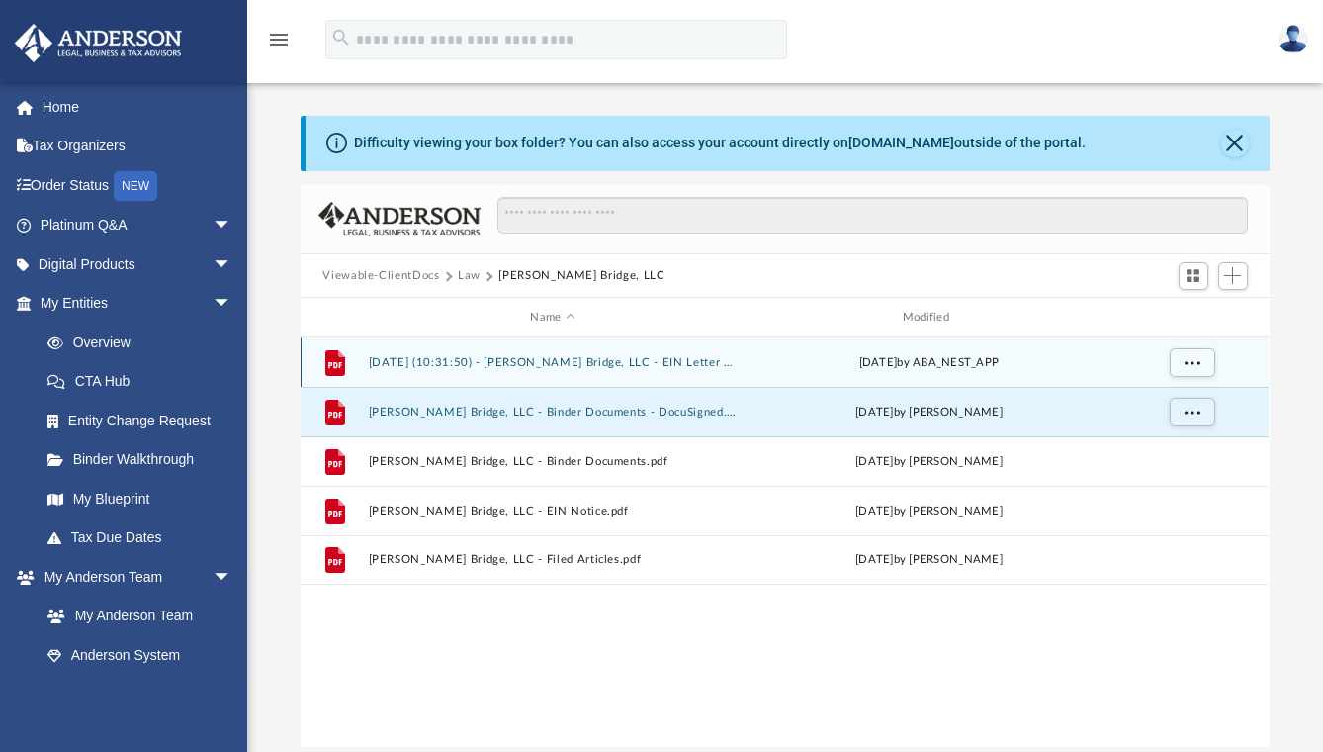
click at [509, 361] on button "2025.08.29 (10:31:50) - Barkley Bridge, LLC - EIN Letter from IRS.pdf" at bounding box center [553, 362] width 368 height 13
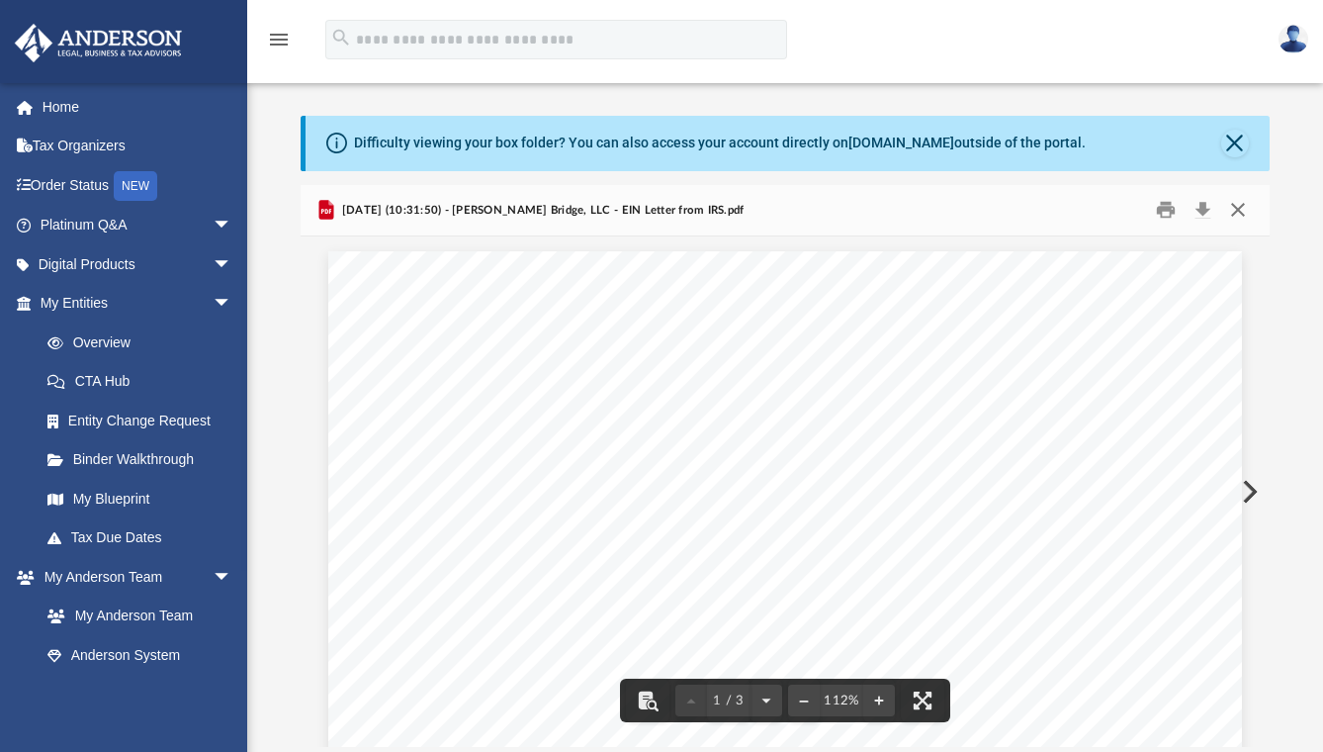
click at [1242, 212] on button "Close" at bounding box center [1238, 210] width 36 height 31
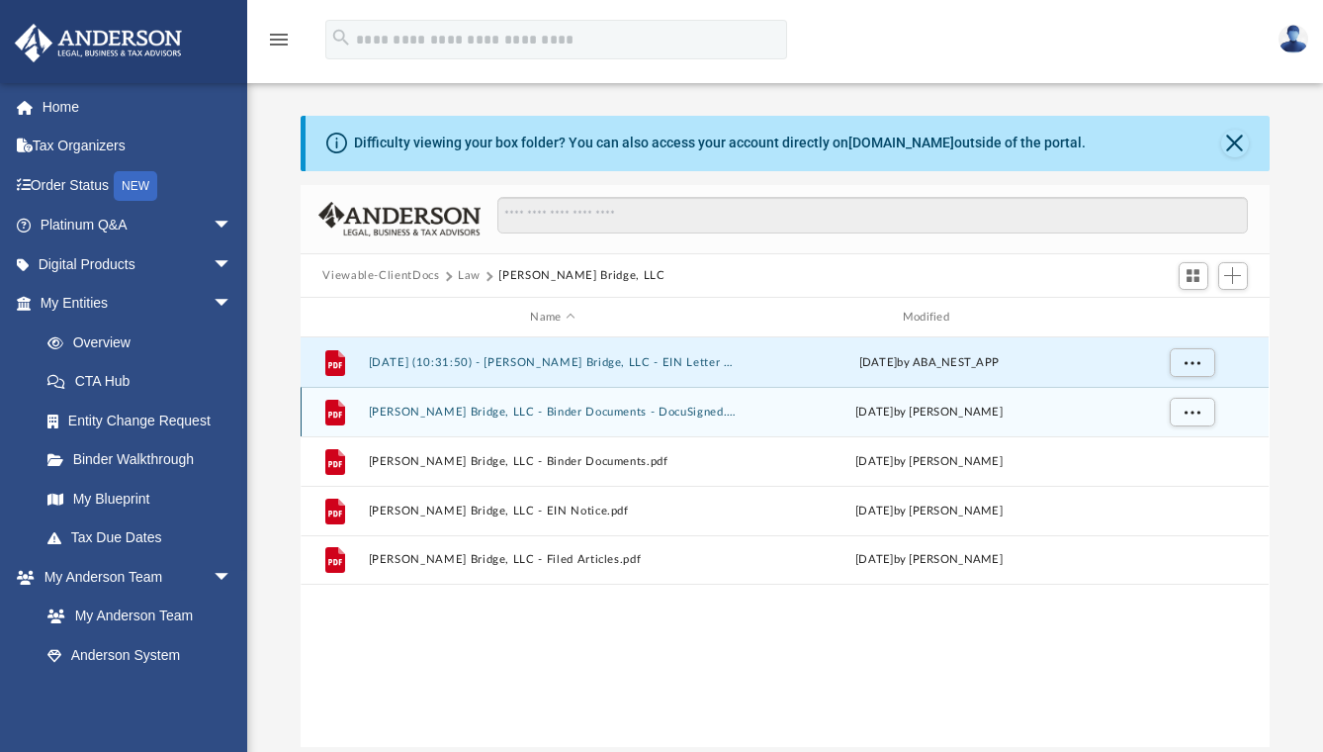
click at [483, 413] on button "Barkley Bridge, LLC - Binder Documents - DocuSigned.pdf" at bounding box center [553, 411] width 368 height 13
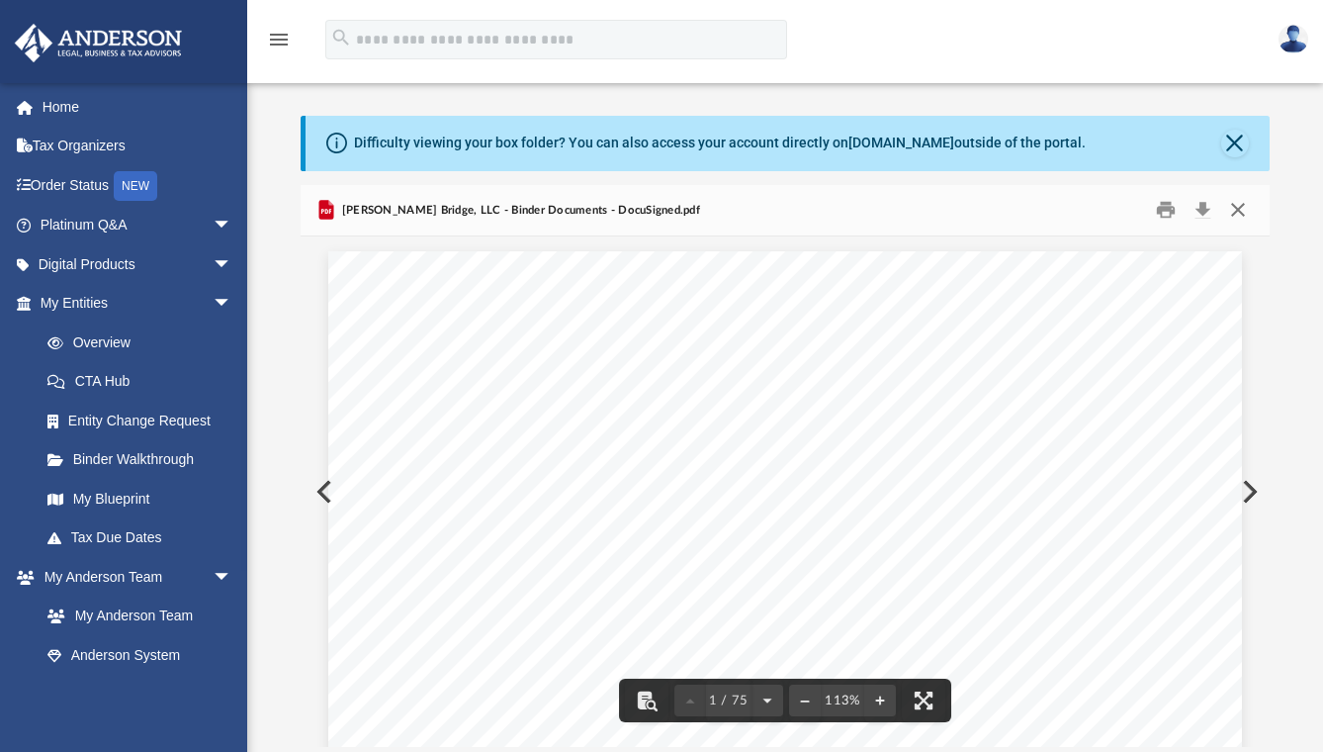
click at [1243, 205] on button "Close" at bounding box center [1238, 210] width 36 height 31
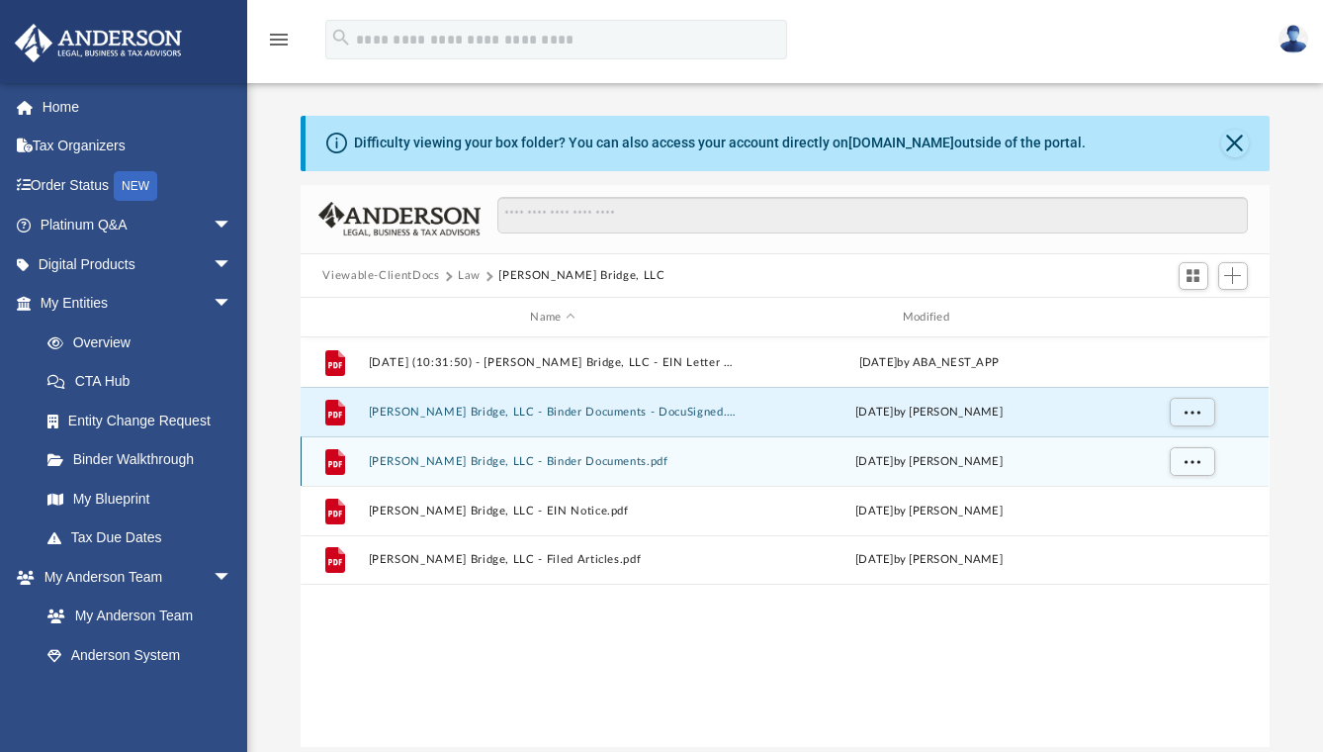
click at [578, 459] on button "Barkley Bridge, LLC - Binder Documents.pdf" at bounding box center [553, 461] width 368 height 13
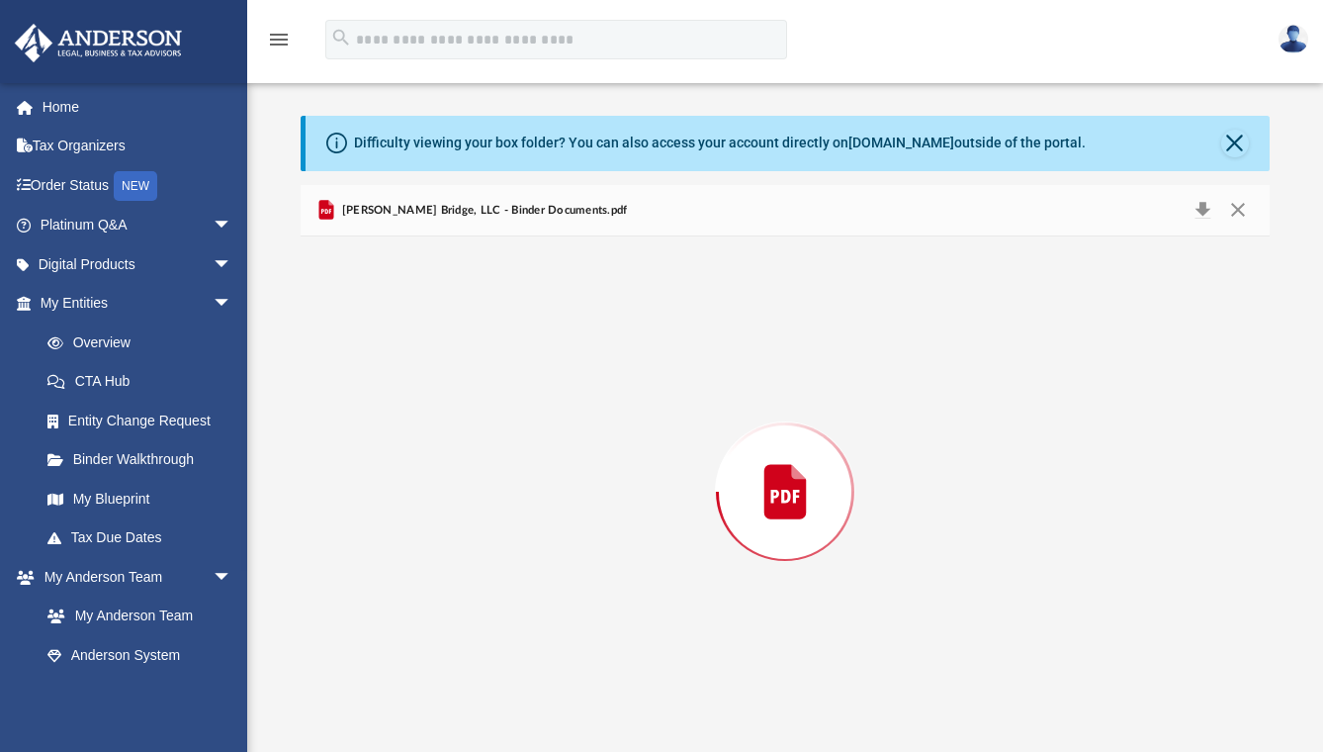
scroll to position [10909, 0]
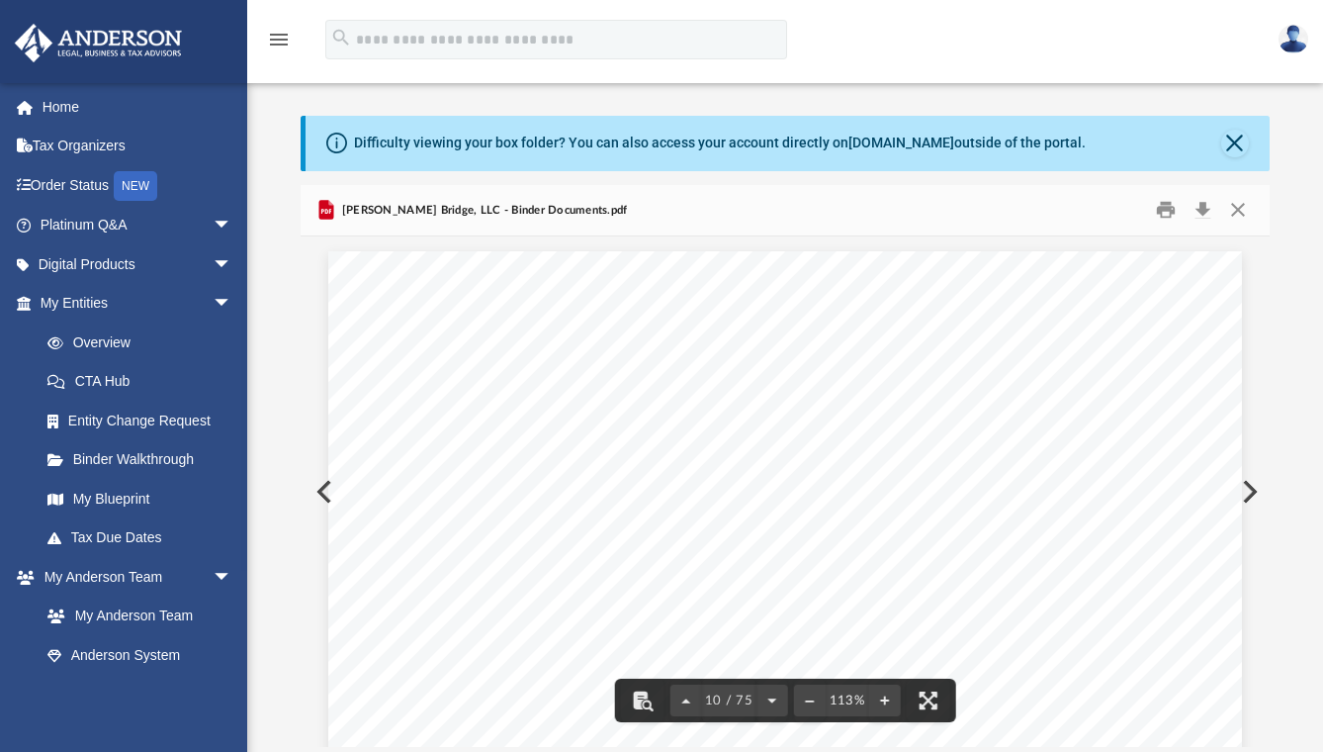
click at [1238, 209] on button "Close" at bounding box center [1238, 210] width 36 height 31
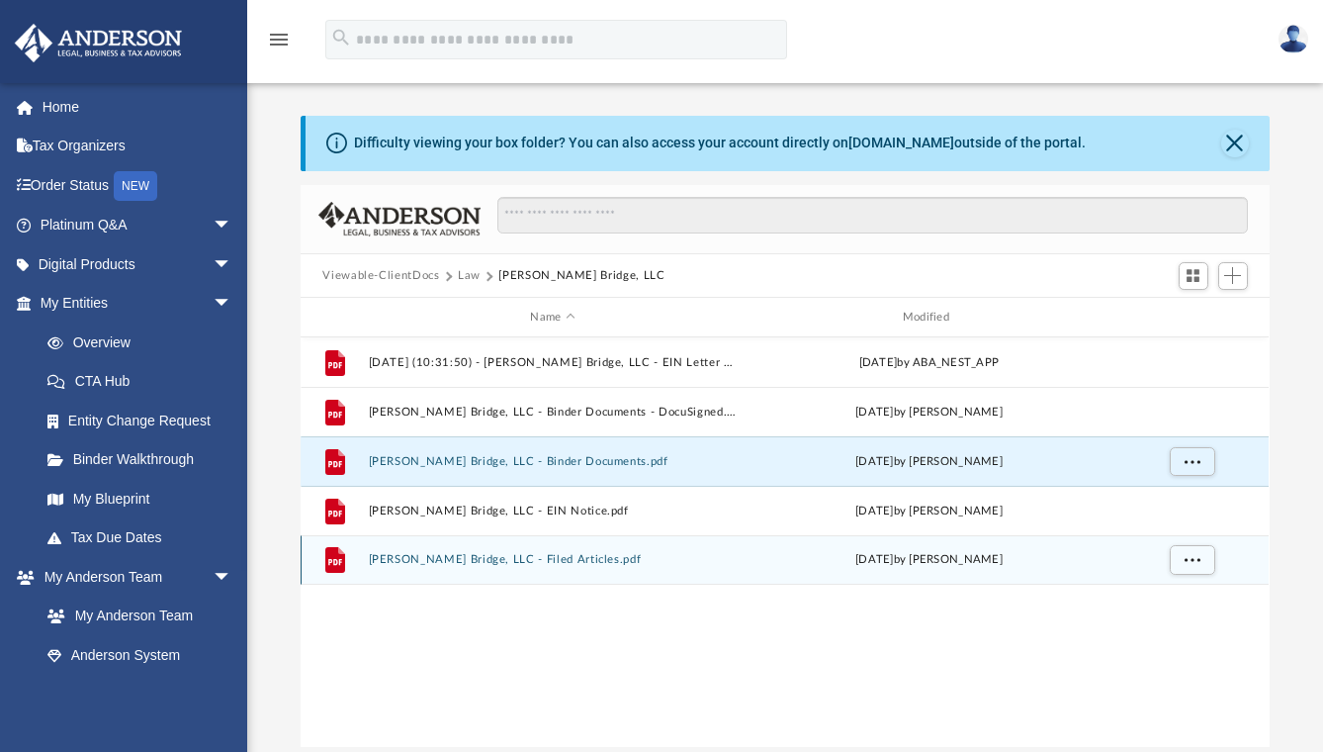
click at [558, 561] on button "Barkley Bridge, LLC - Filed Articles.pdf" at bounding box center [553, 559] width 368 height 13
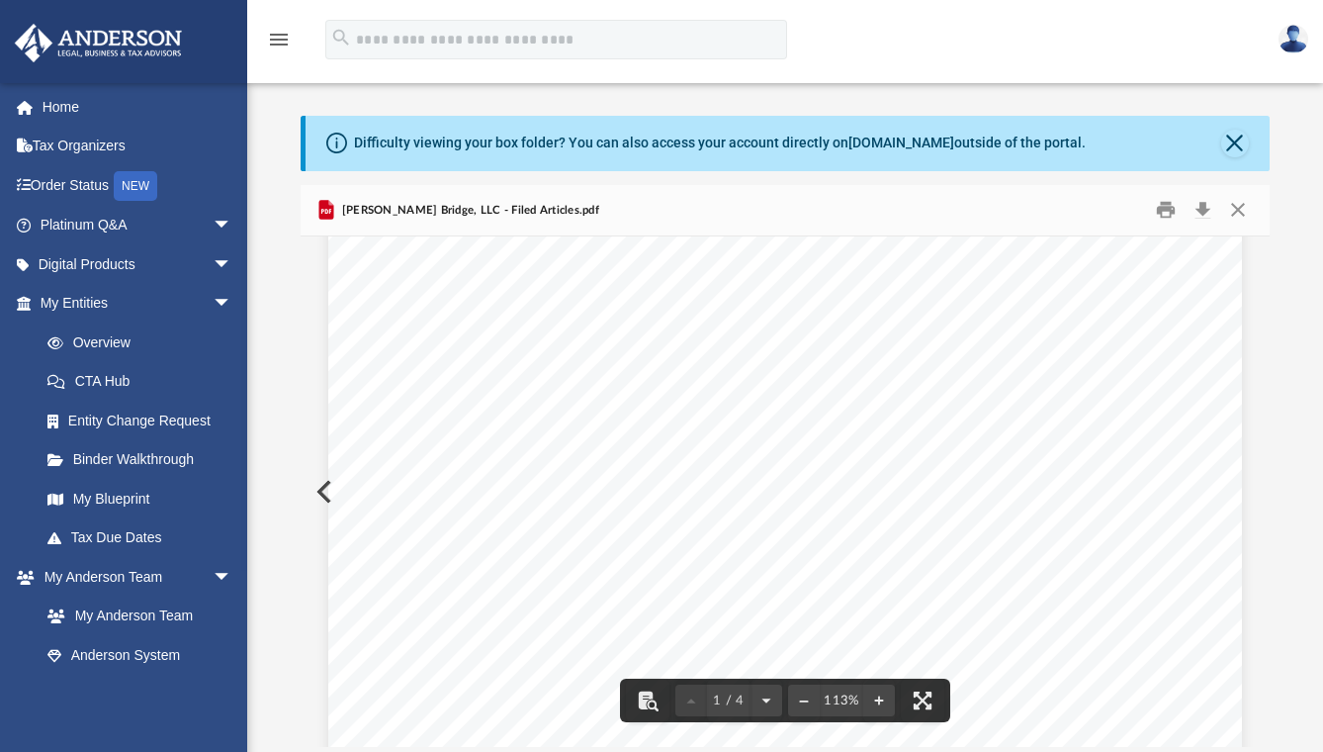
scroll to position [0, 0]
click at [1235, 210] on button "Close" at bounding box center [1238, 210] width 36 height 31
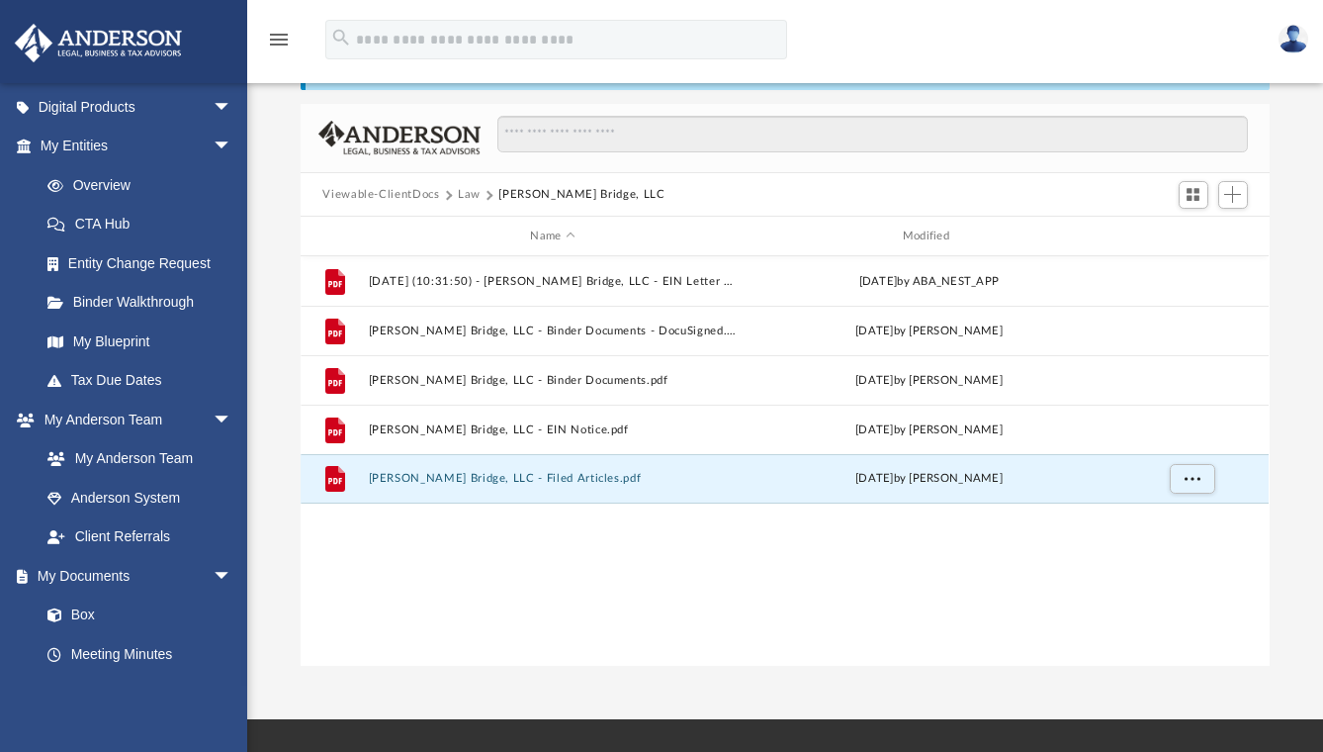
scroll to position [183, 0]
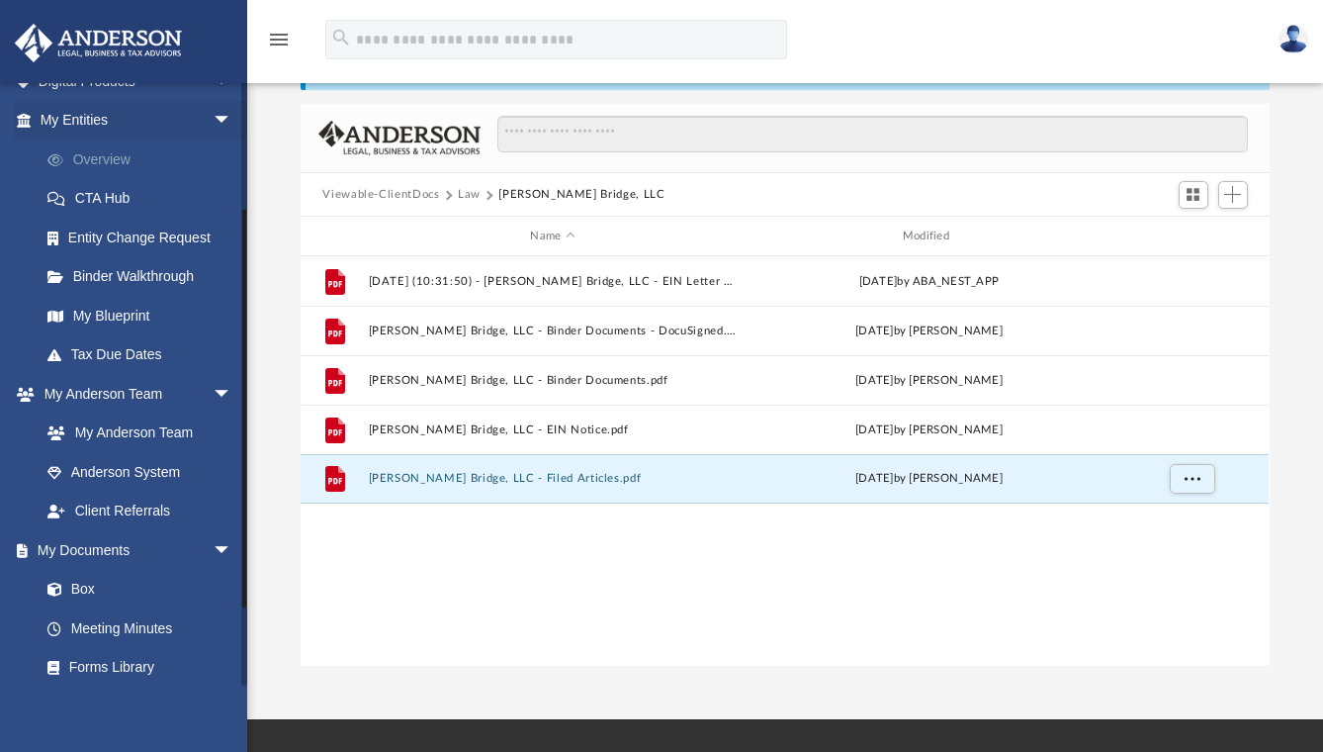
click at [108, 156] on link "Overview" at bounding box center [145, 159] width 234 height 40
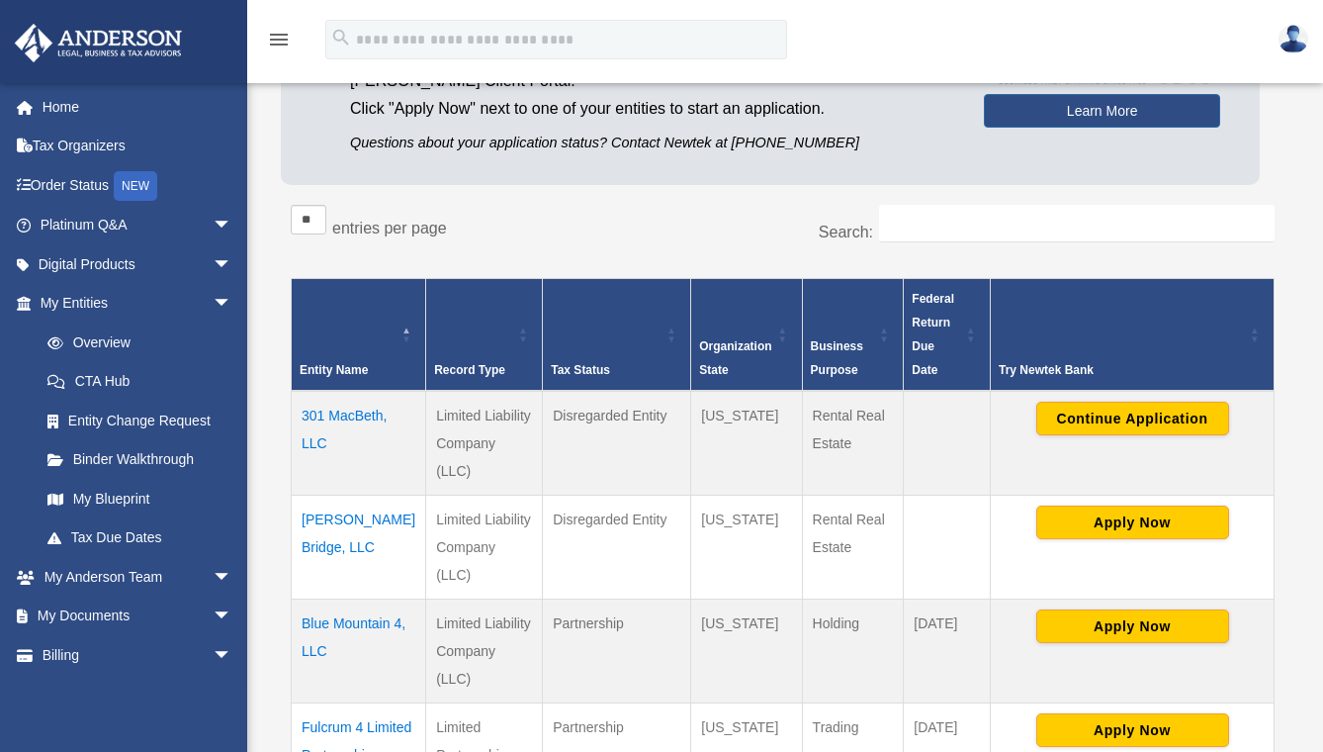
scroll to position [418, 0]
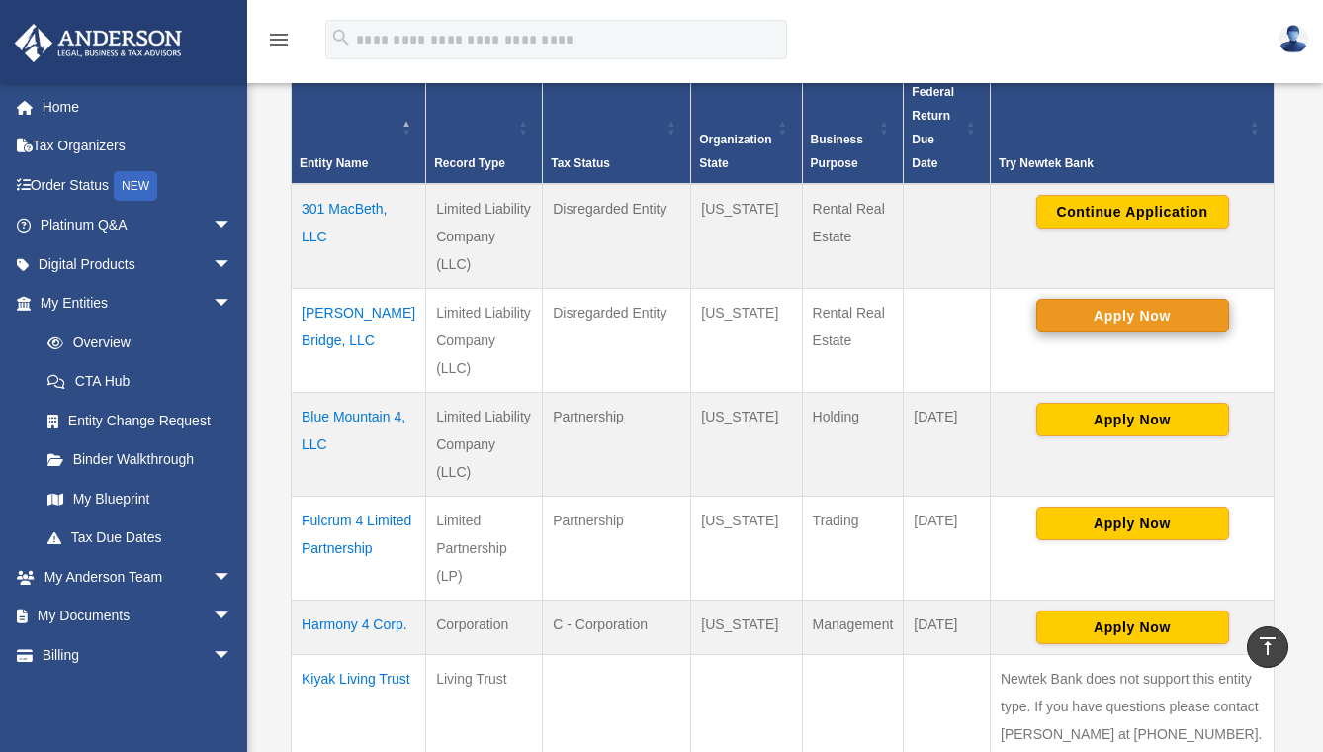
click at [1096, 299] on button "Apply Now" at bounding box center [1132, 316] width 193 height 34
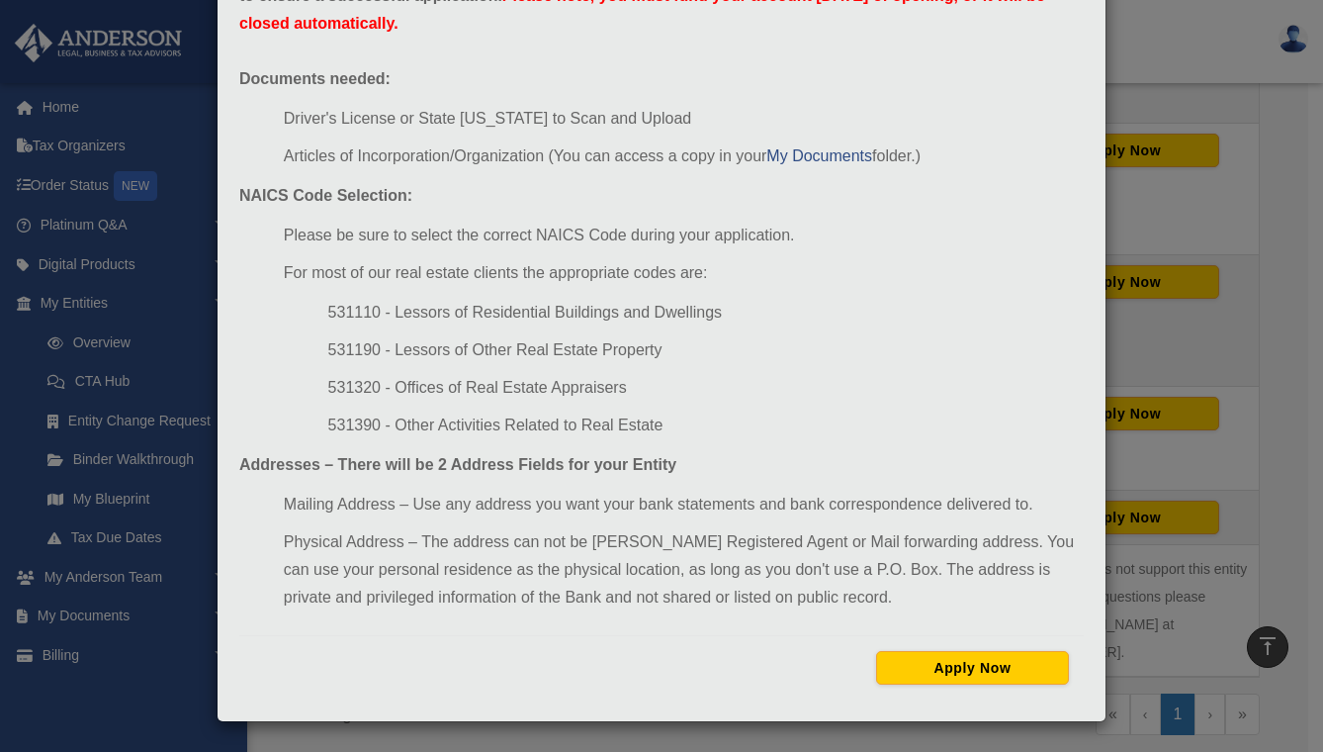
scroll to position [119, 0]
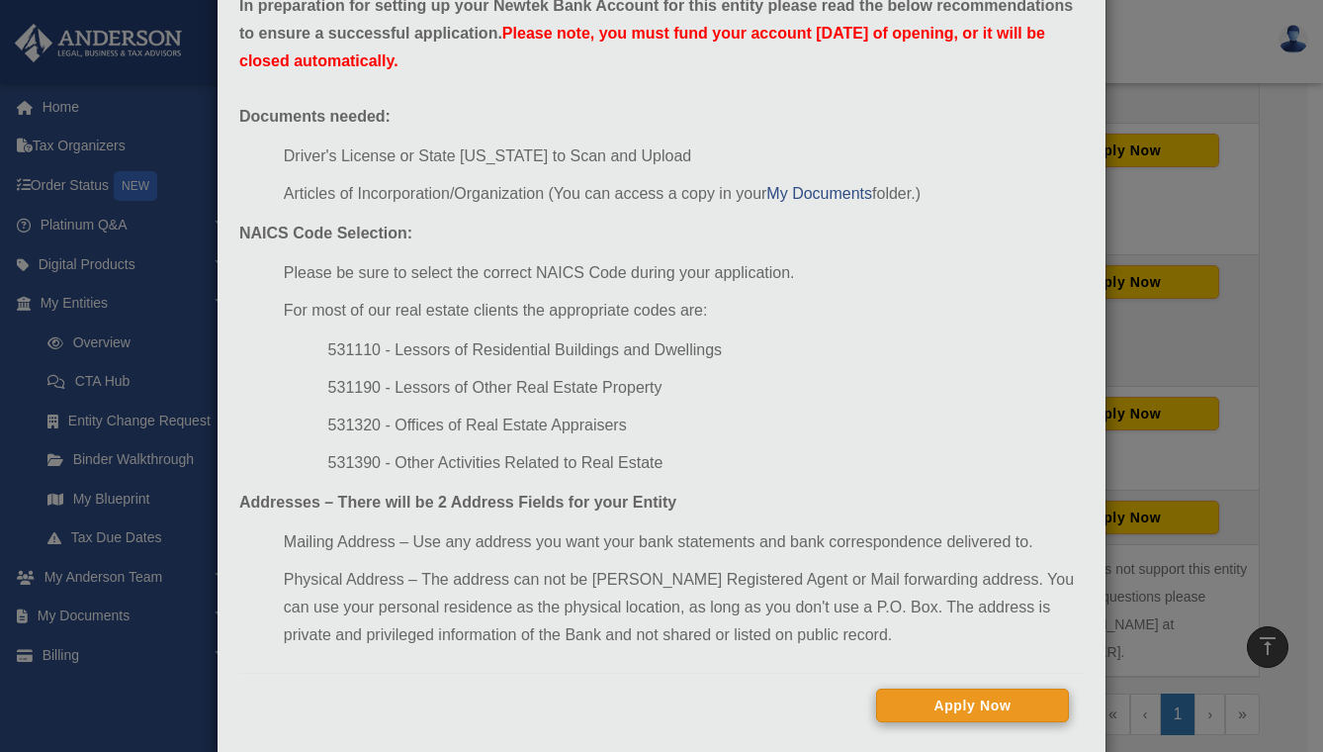
click at [934, 708] on button "Apply Now" at bounding box center [972, 705] width 193 height 34
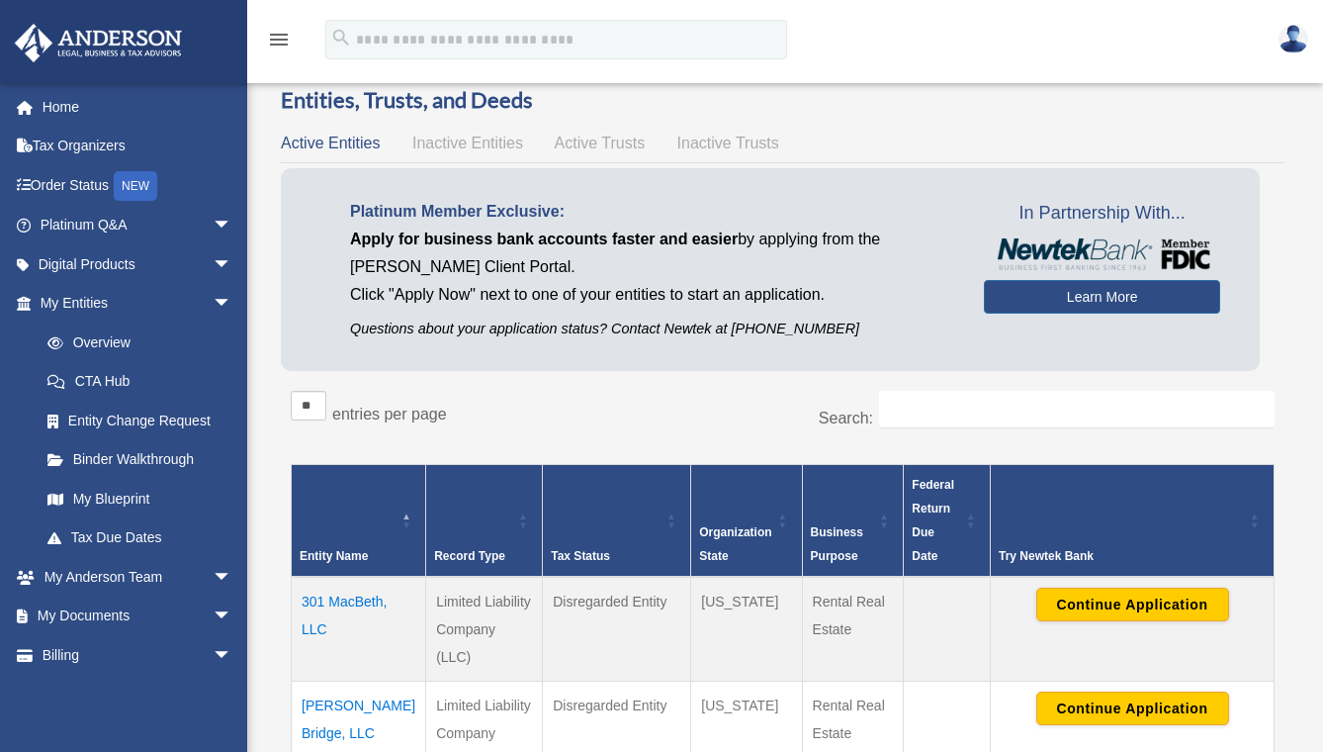
scroll to position [257, 0]
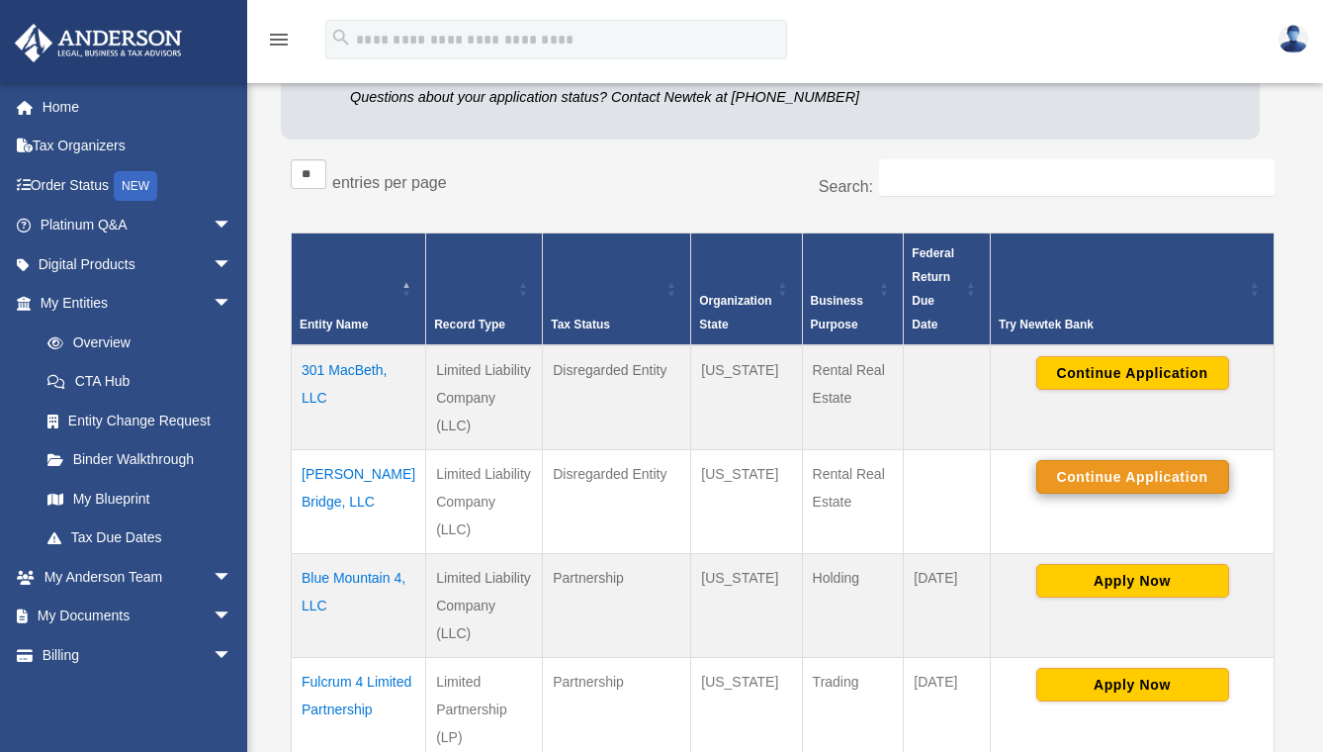
click at [1109, 460] on button "Continue Application" at bounding box center [1132, 477] width 193 height 34
click at [1121, 460] on button "Continue Application" at bounding box center [1132, 477] width 193 height 34
click at [1111, 460] on button "Continue Application" at bounding box center [1132, 477] width 193 height 34
click at [952, 41] on div "menu search Site Menu add hv0796@yahoo.com Reset Password Logout" at bounding box center [661, 48] width 1293 height 67
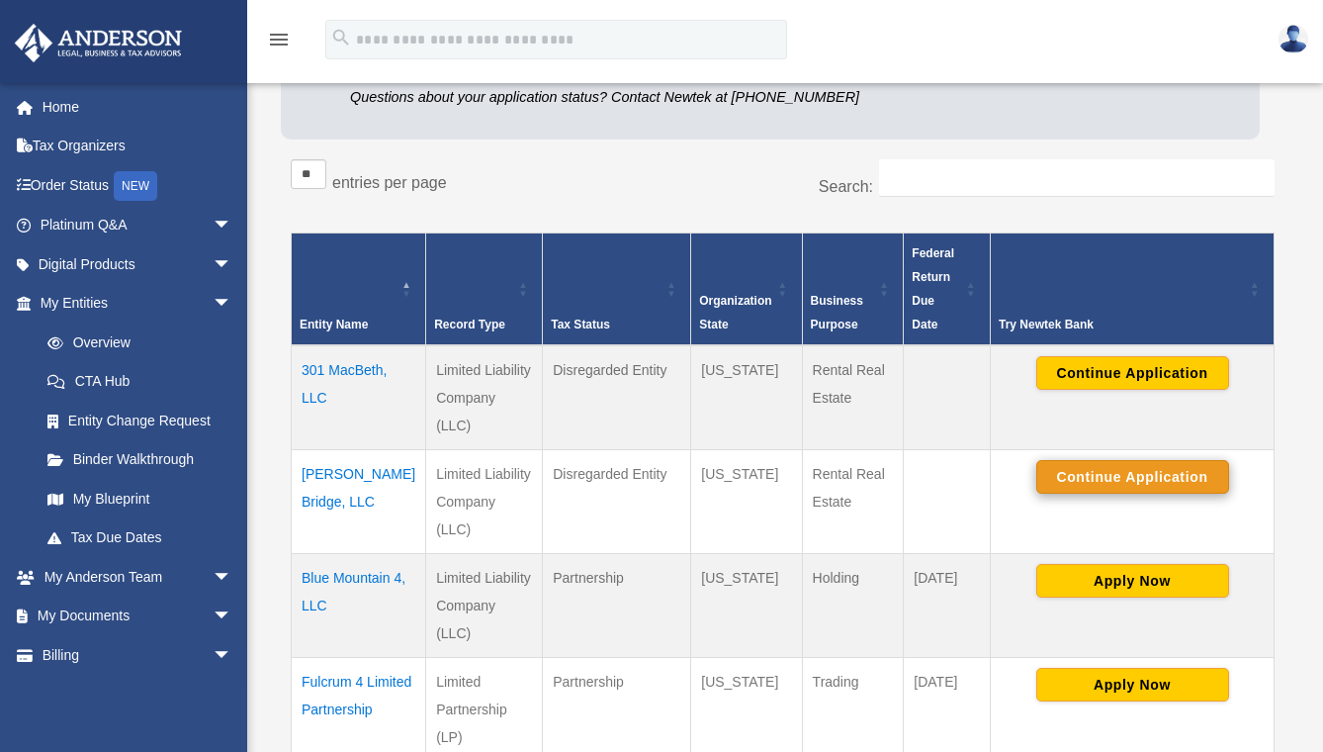
click at [1124, 460] on button "Continue Application" at bounding box center [1132, 477] width 193 height 34
click at [278, 40] on icon "menu" at bounding box center [279, 40] width 24 height 24
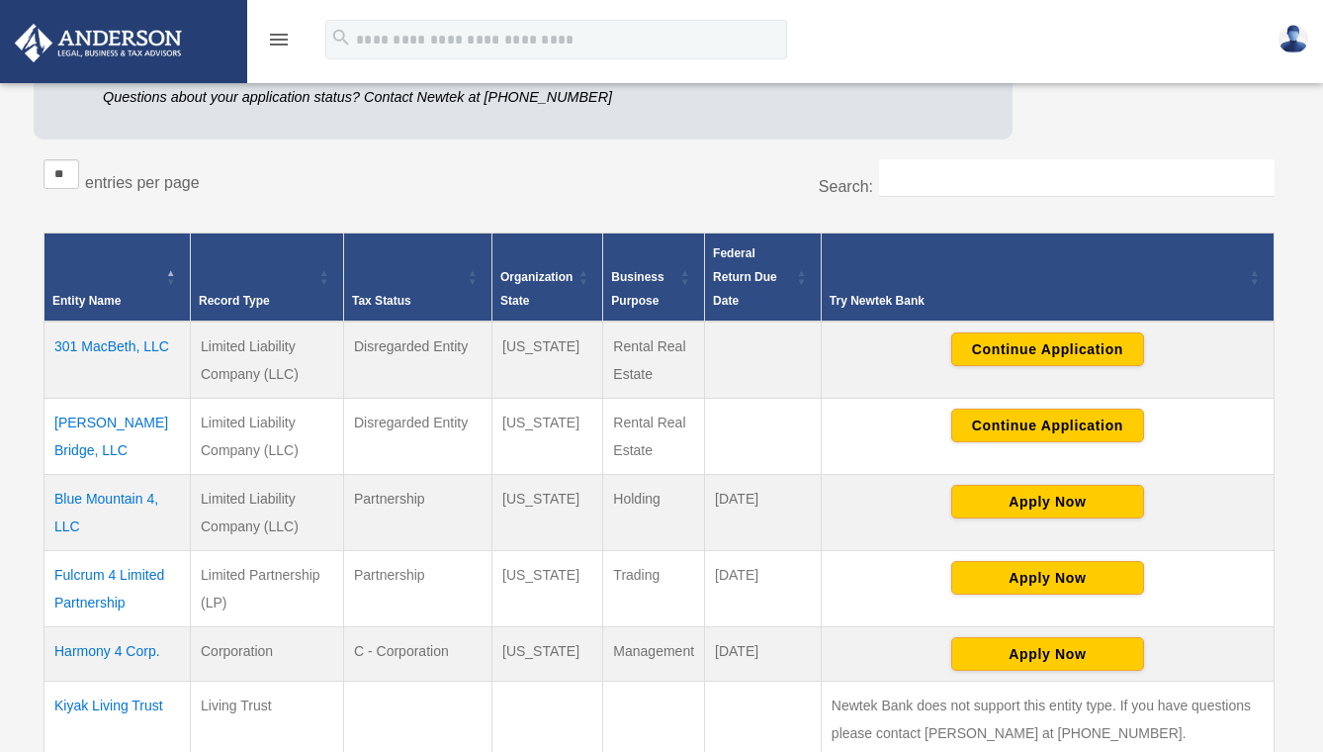
click at [278, 40] on icon "menu" at bounding box center [279, 40] width 24 height 24
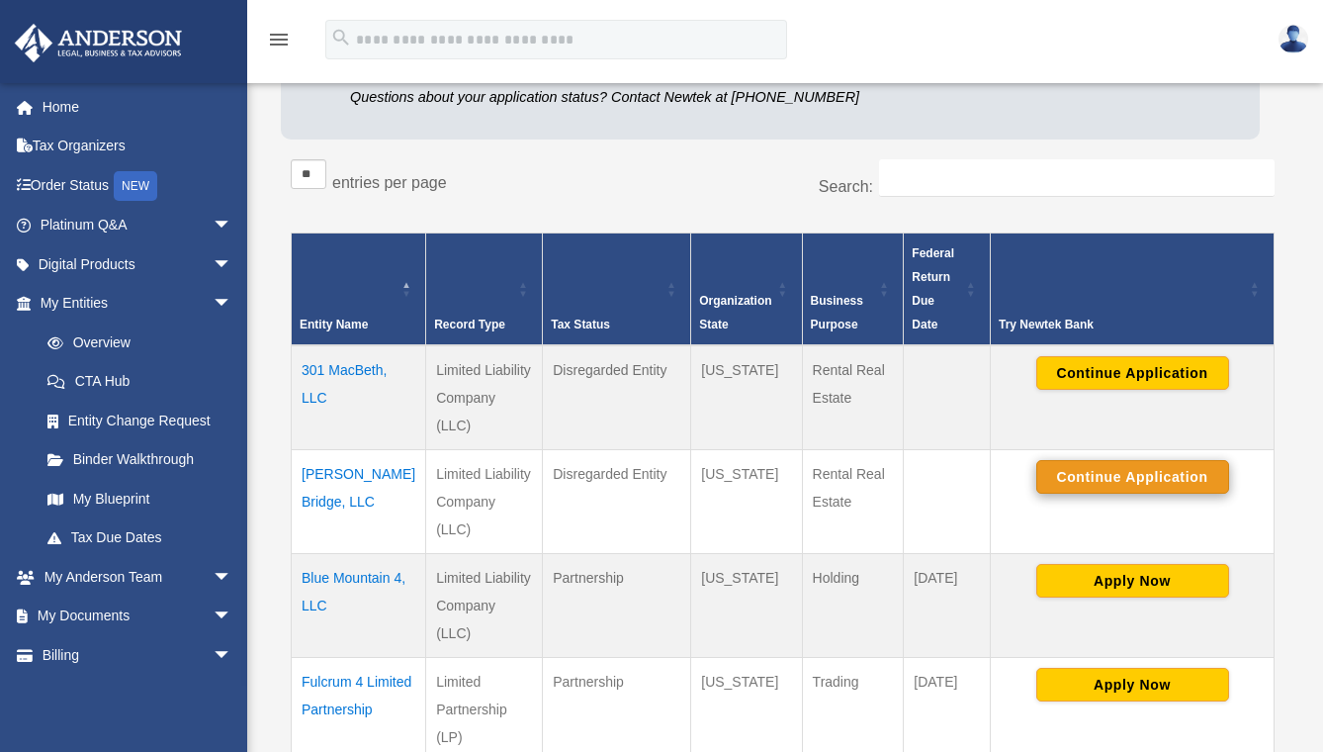
click at [1118, 460] on button "Continue Application" at bounding box center [1132, 477] width 193 height 34
click at [1083, 460] on button "Continue Application" at bounding box center [1132, 477] width 193 height 34
click at [1095, 460] on button "Continue Application" at bounding box center [1132, 477] width 193 height 34
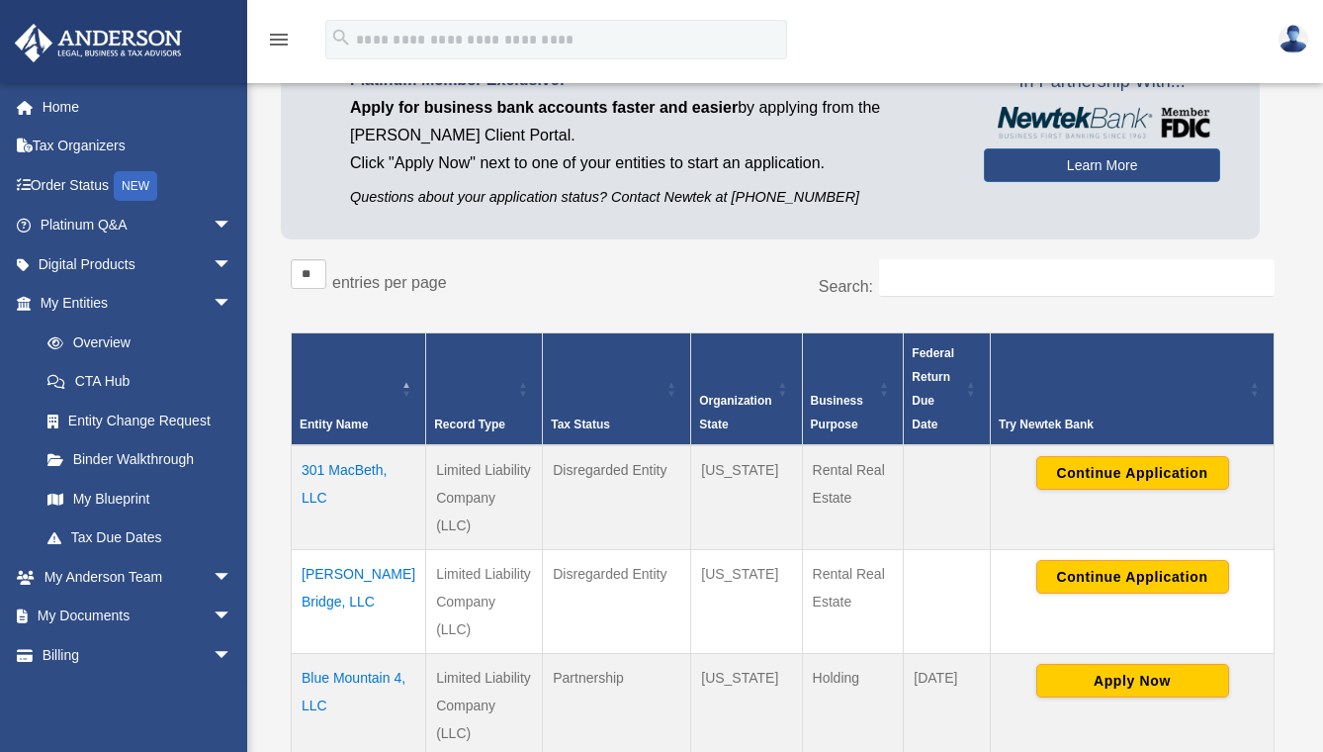
scroll to position [133, 0]
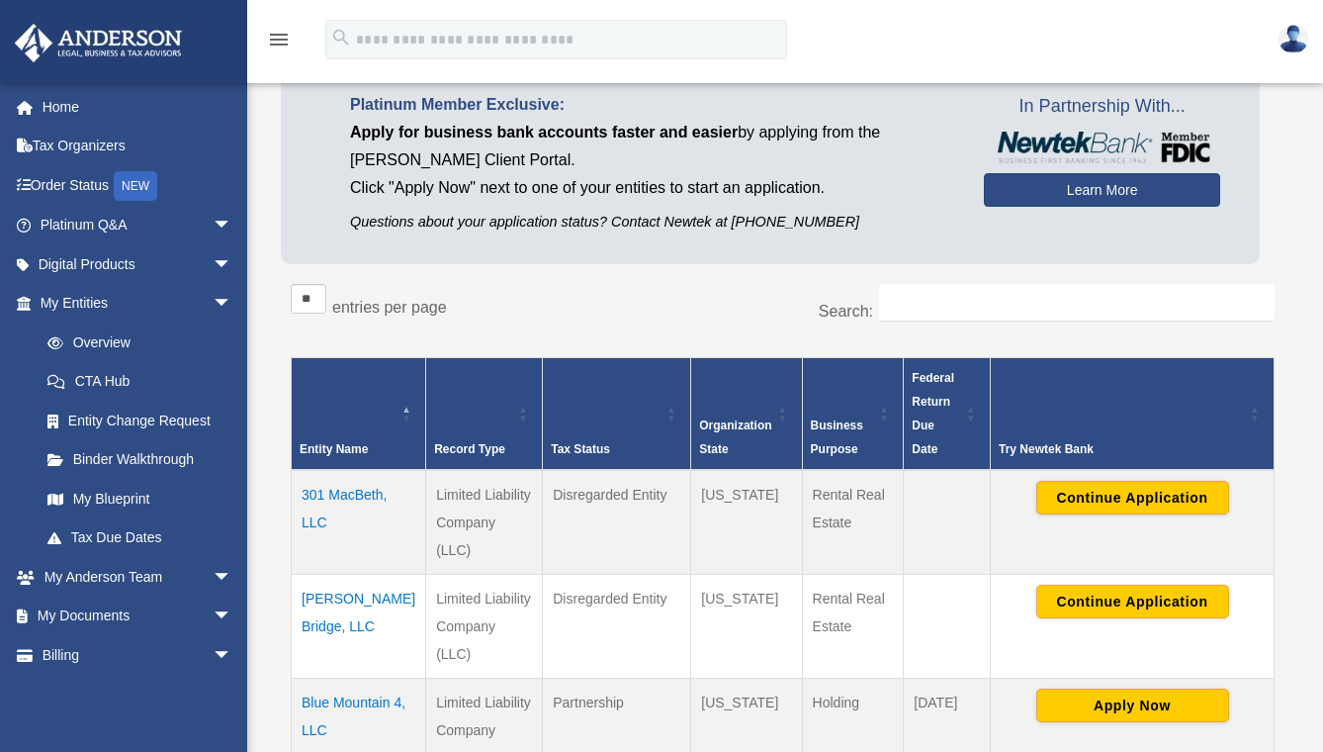
click at [1091, 192] on link "Learn More" at bounding box center [1102, 190] width 236 height 34
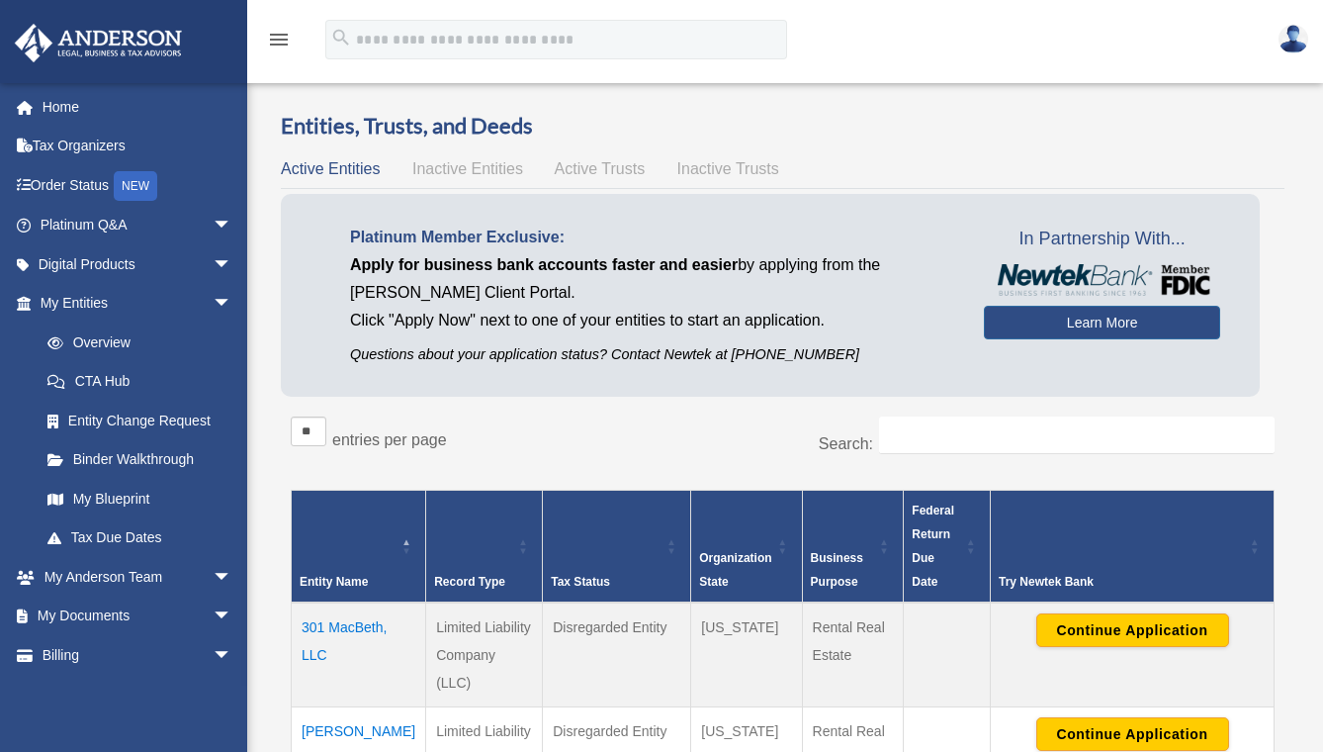
scroll to position [133, 0]
